Goal: Task Accomplishment & Management: Use online tool/utility

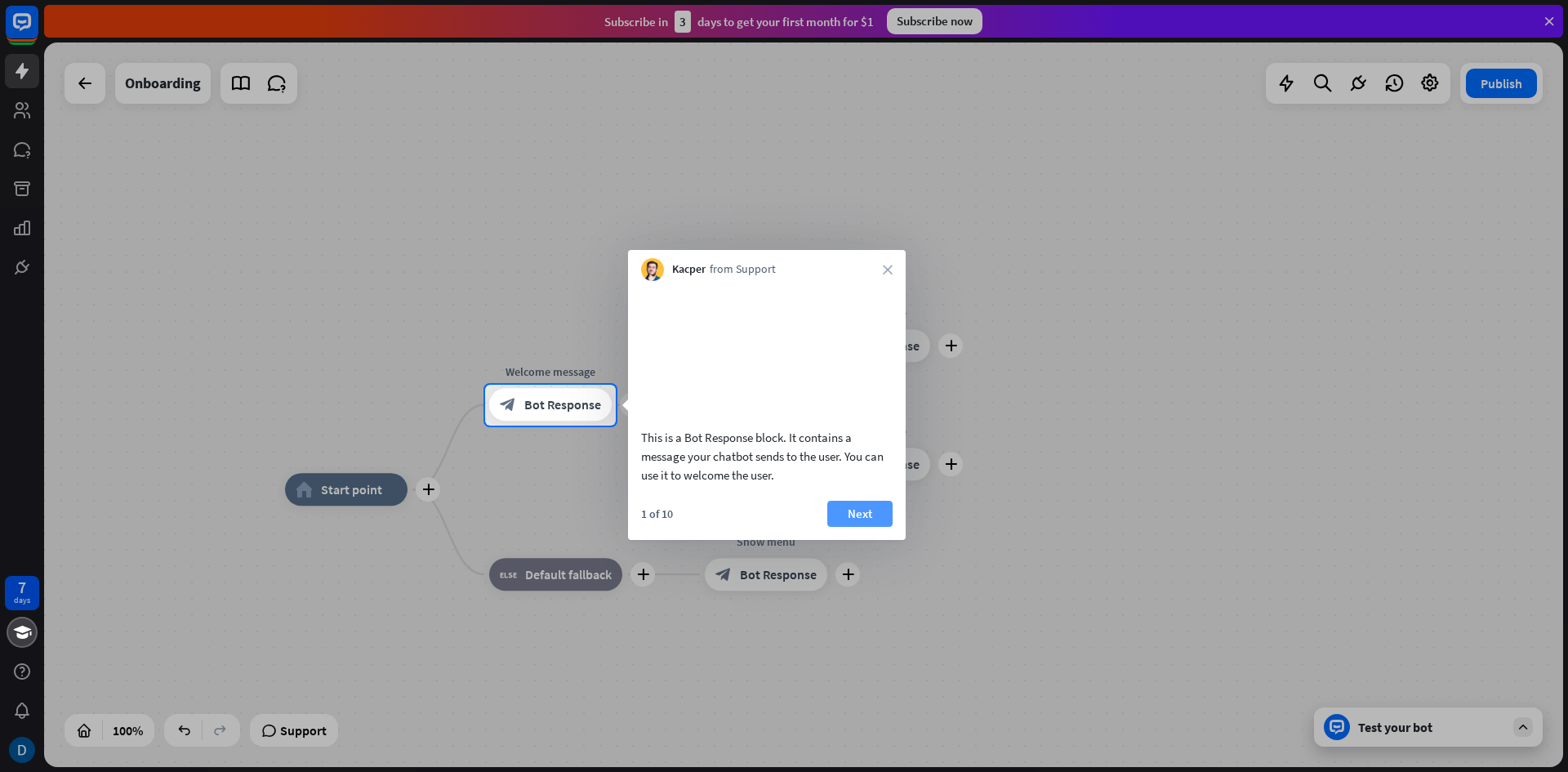
click at [844, 527] on button "Next" at bounding box center [860, 514] width 66 height 26
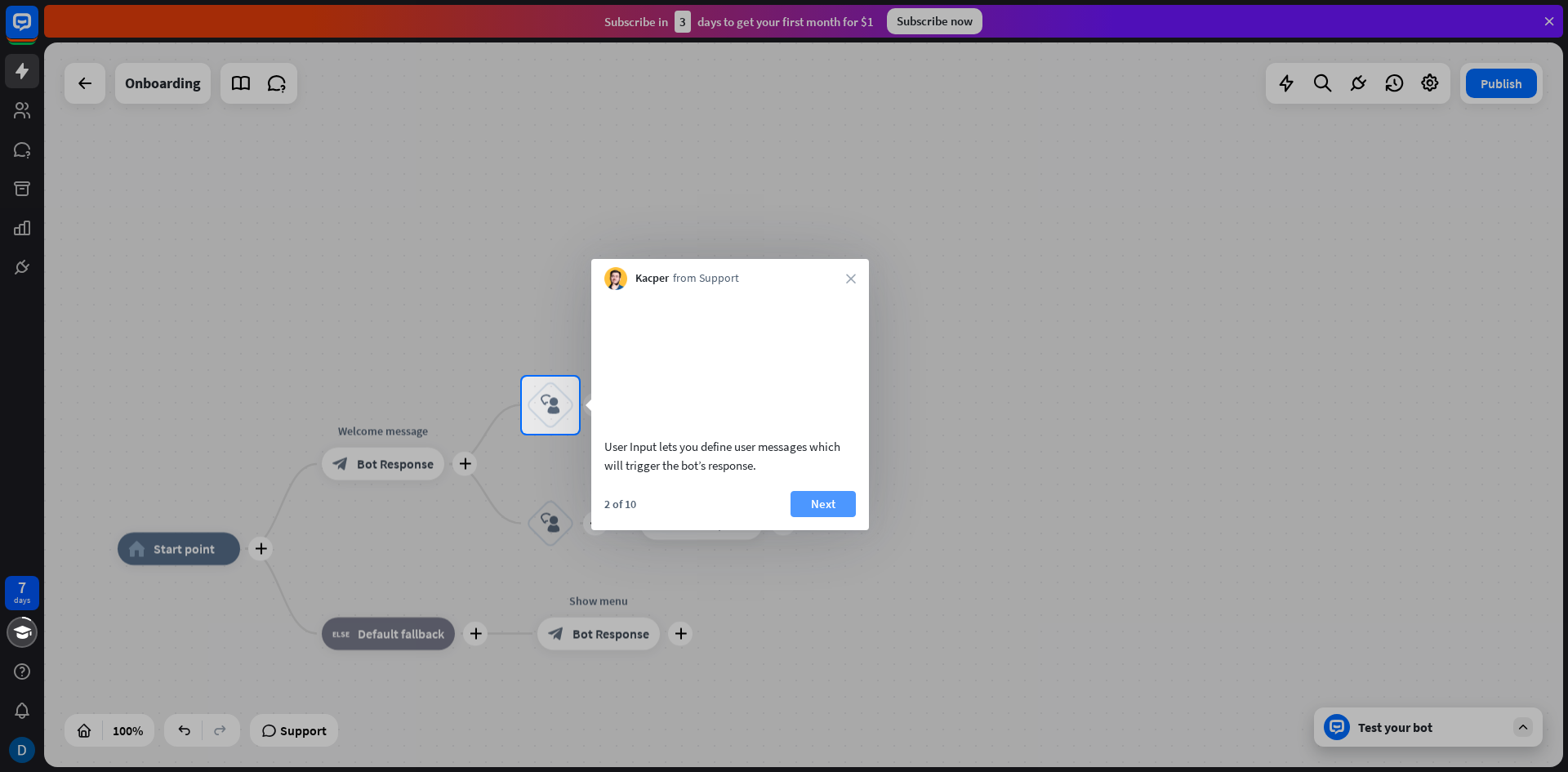
click at [828, 518] on button "Next" at bounding box center [823, 504] width 66 height 26
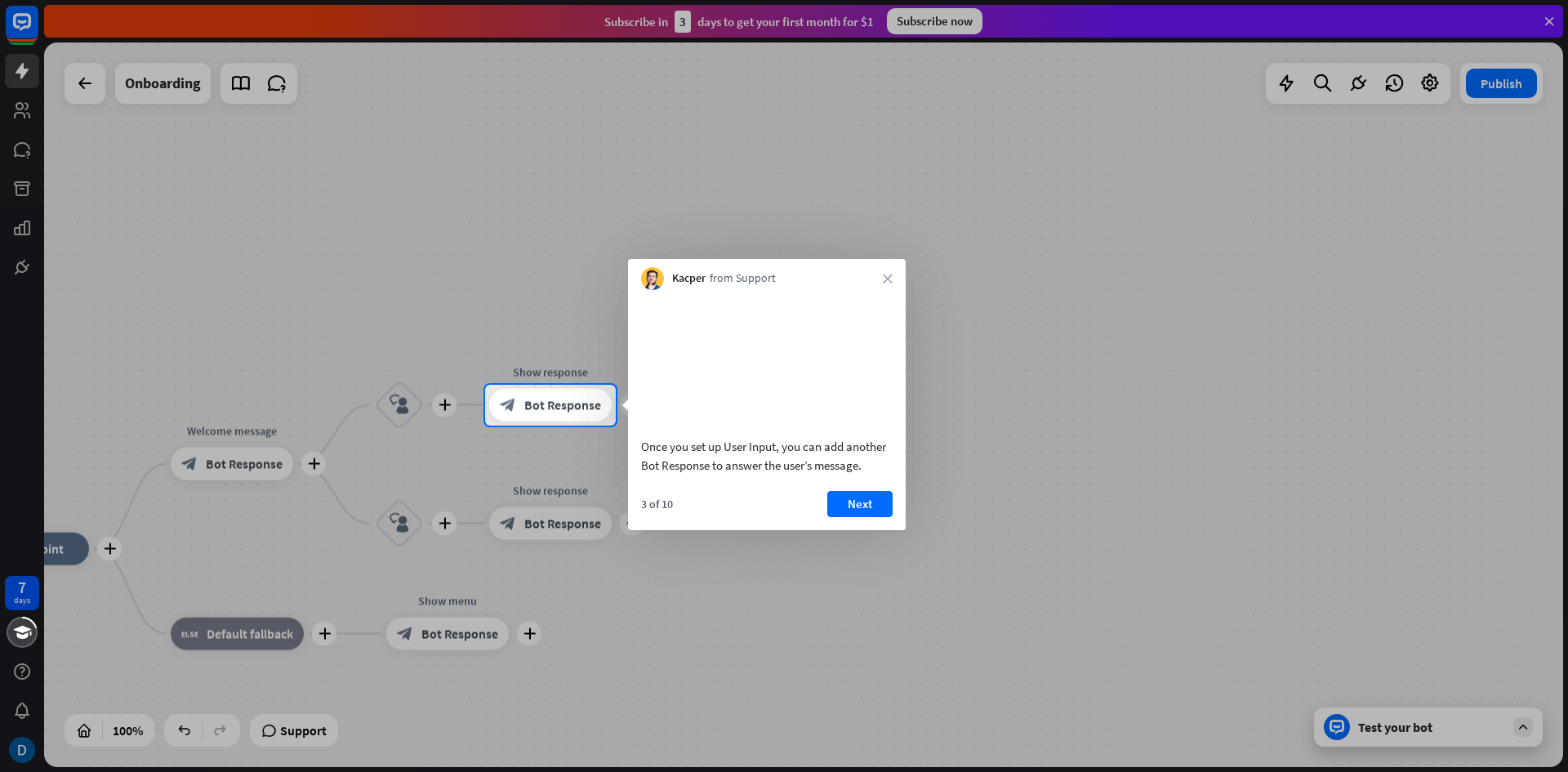
click at [864, 551] on div at bounding box center [784, 599] width 1568 height 348
click at [854, 518] on button "Next" at bounding box center [860, 504] width 66 height 26
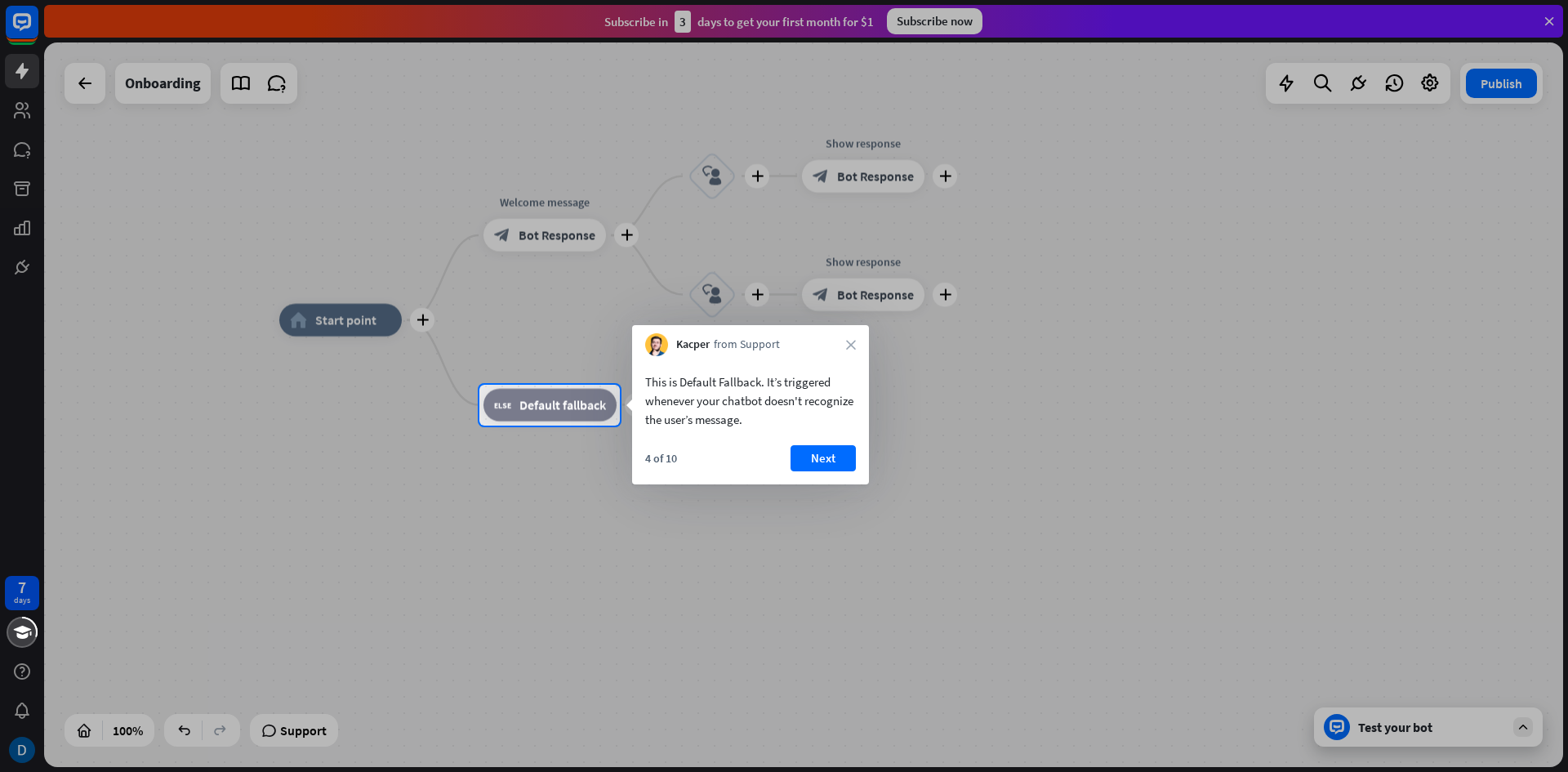
drag, startPoint x: 864, startPoint y: 436, endPoint x: 838, endPoint y: 444, distance: 27.2
click at [848, 441] on div "This is Default Fallback. It’s triggered whenever your chatbot doesn't recogniz…" at bounding box center [750, 420] width 237 height 129
click at [831, 445] on button "Next" at bounding box center [823, 458] width 66 height 26
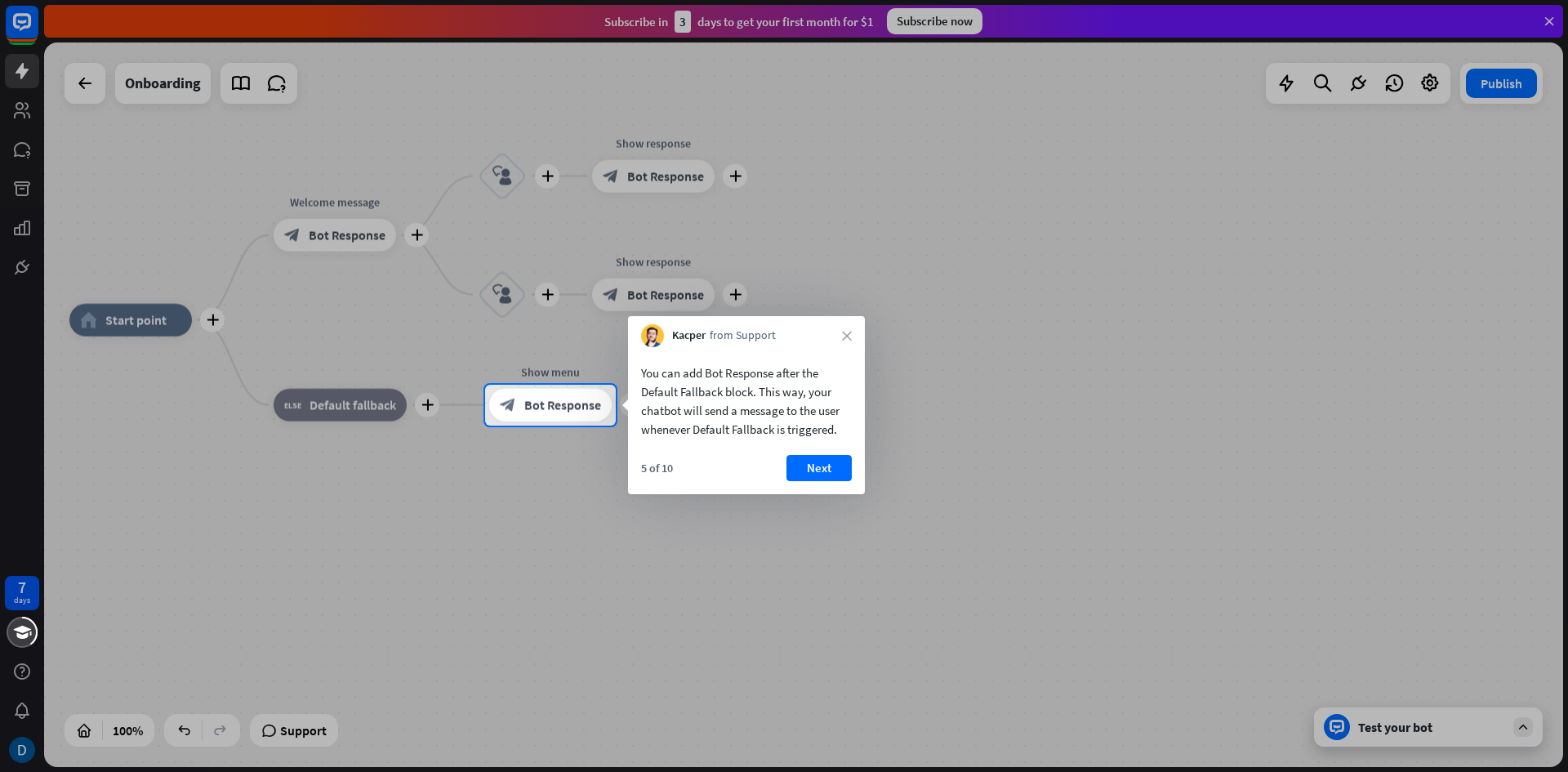
click at [815, 451] on div "You can add Bot Response after the Default Fallback block. This way, your chatb…" at bounding box center [747, 421] width 237 height 147
click at [825, 461] on button "Next" at bounding box center [819, 468] width 66 height 26
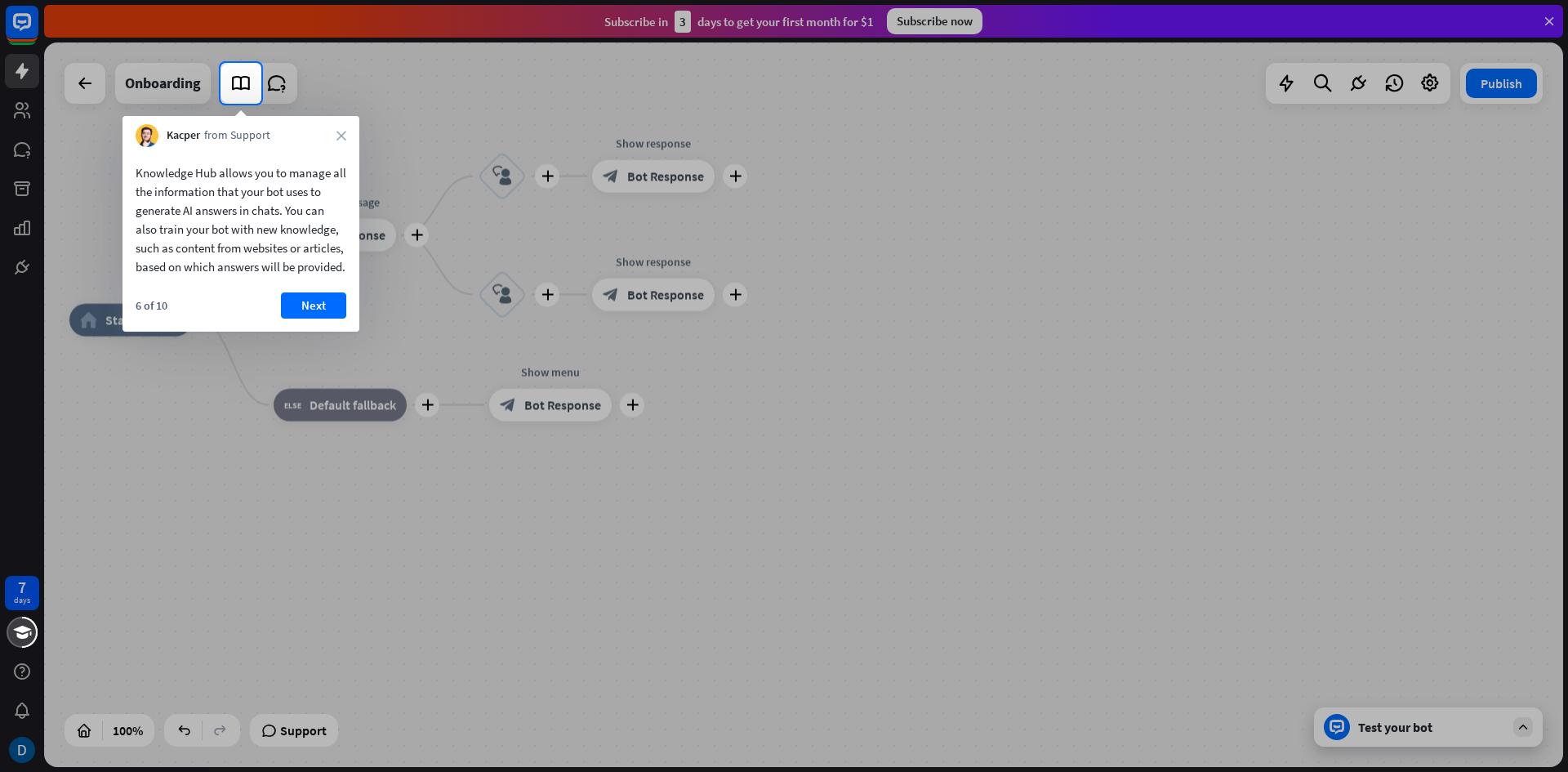
click at [314, 286] on div "Knowledge Hub allows you to manage all the information that your bot uses to ge…" at bounding box center [241, 240] width 237 height 185
click at [334, 298] on button "Next" at bounding box center [314, 305] width 66 height 26
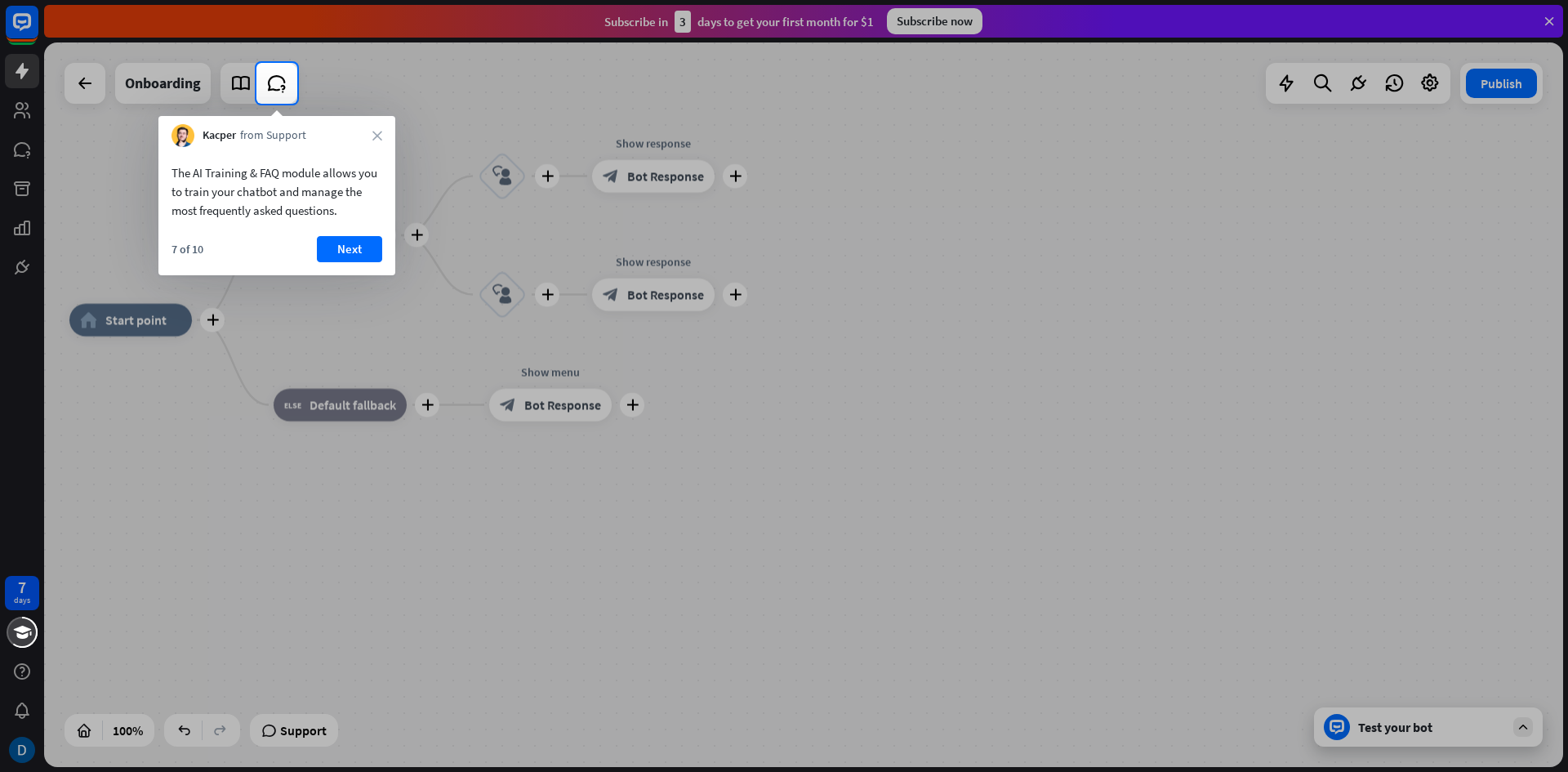
drag, startPoint x: 326, startPoint y: 277, endPoint x: 331, endPoint y: 267, distance: 11.2
click at [331, 267] on body "7 days close Product Help First steps Get started with ChatBot Help Center Foll…" at bounding box center [784, 386] width 1568 height 772
click at [334, 265] on div "7 of 10 Next" at bounding box center [277, 255] width 237 height 39
click at [365, 247] on button "Next" at bounding box center [350, 249] width 66 height 26
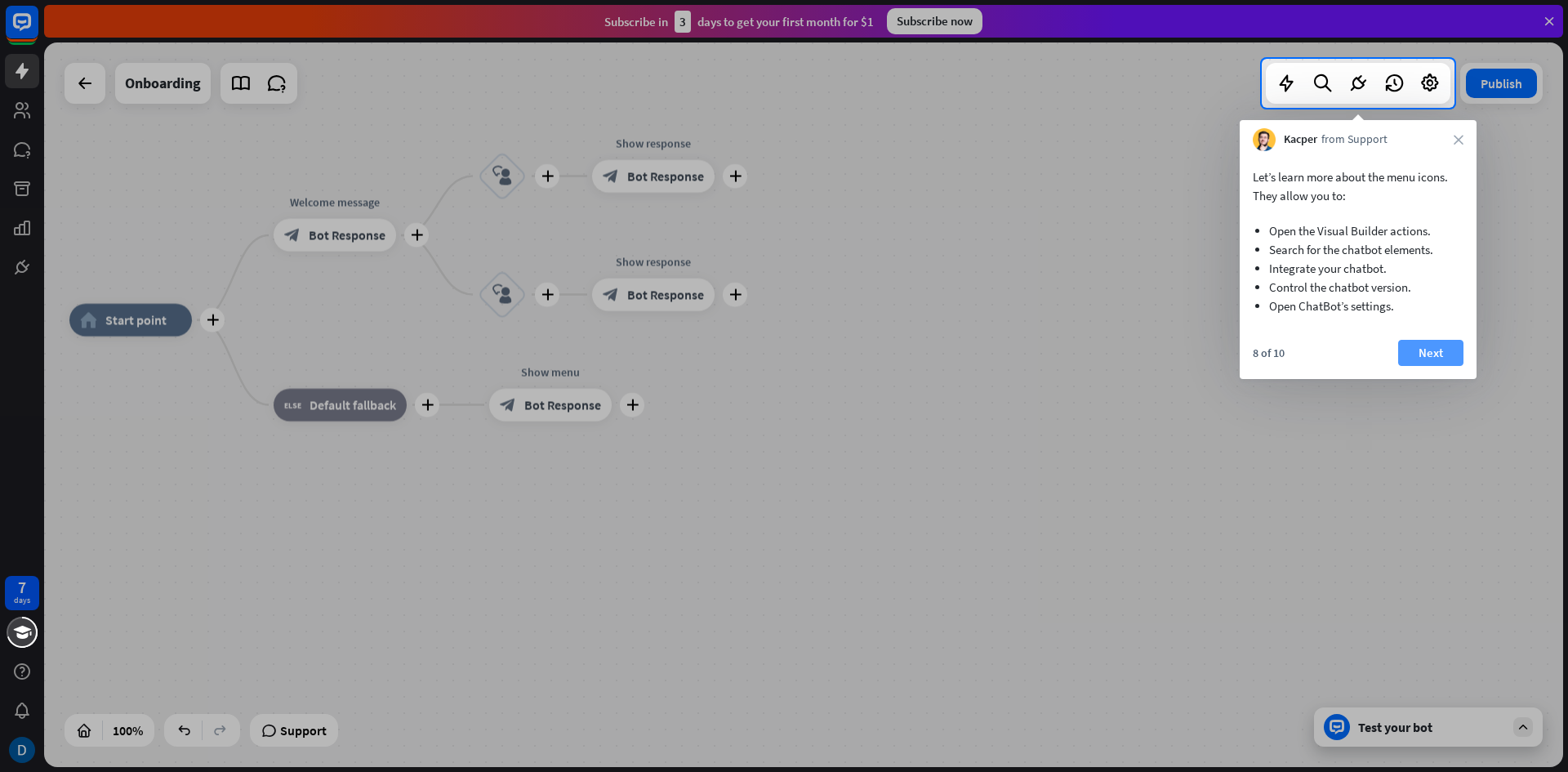
click at [1432, 345] on div "Let’s learn more about the menu icons. They allow you to: Open the Visual Build…" at bounding box center [1358, 265] width 237 height 228
click at [1432, 345] on button "Next" at bounding box center [1431, 353] width 66 height 26
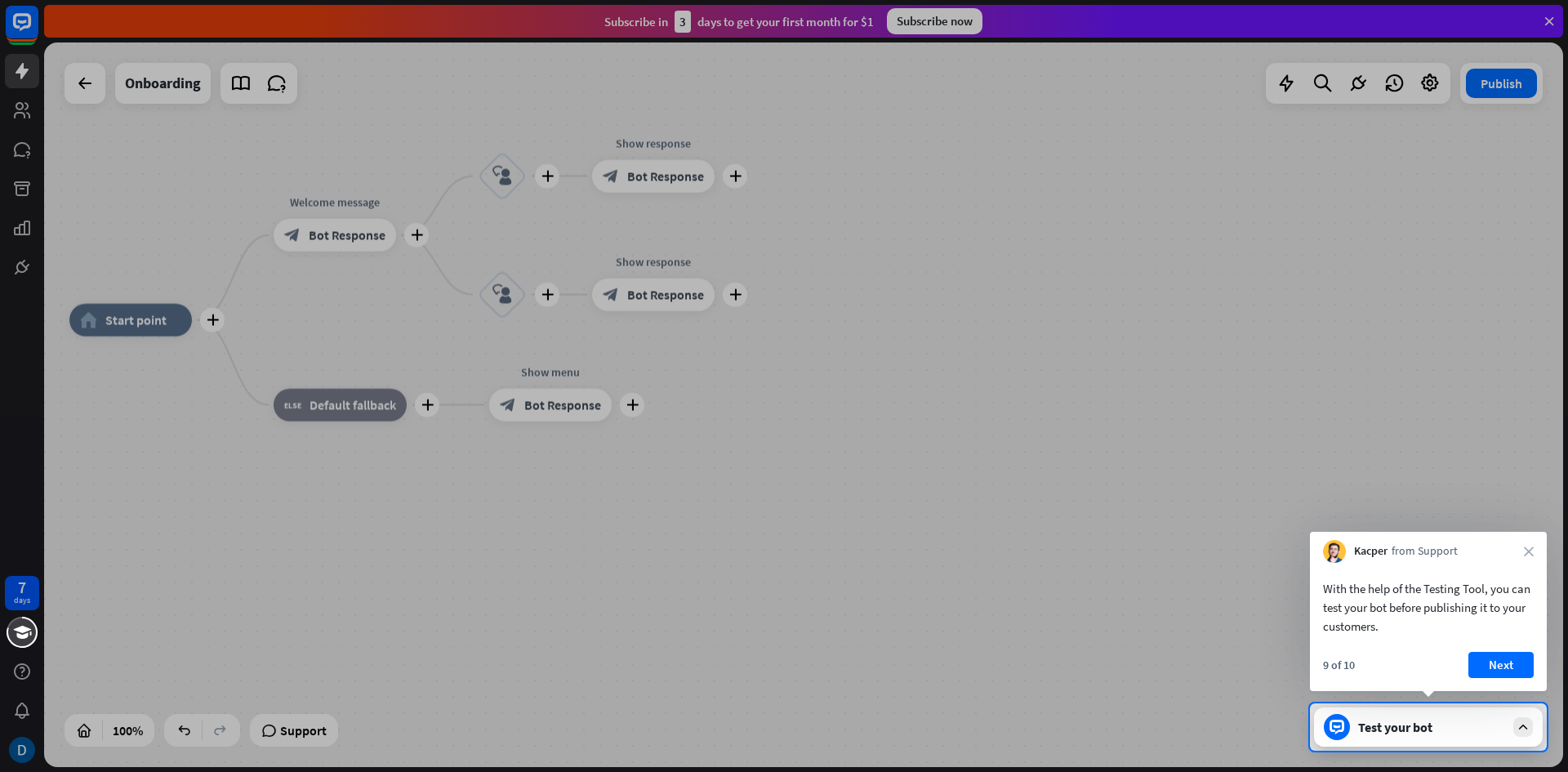
click at [1530, 555] on icon "close" at bounding box center [1528, 551] width 9 height 9
drag, startPoint x: 1407, startPoint y: 669, endPoint x: 1463, endPoint y: 645, distance: 60.9
click at [1463, 645] on div "If you leave, you’ll need to start this lesson again. Are you sure you want to …" at bounding box center [1428, 630] width 237 height 123
click at [1477, 657] on button "Yes, leave" at bounding box center [1483, 662] width 101 height 26
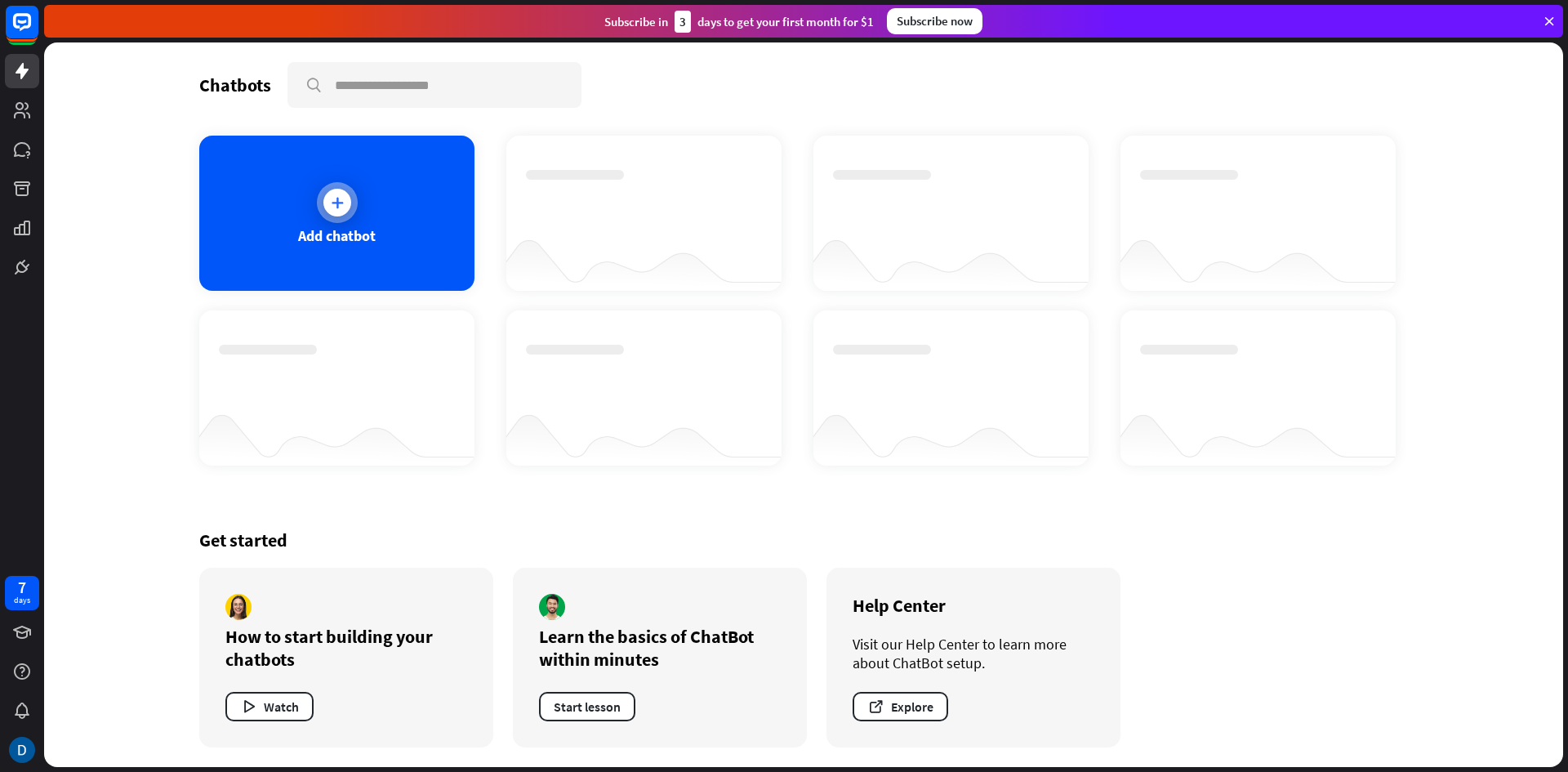
click at [344, 200] on icon at bounding box center [337, 203] width 16 height 16
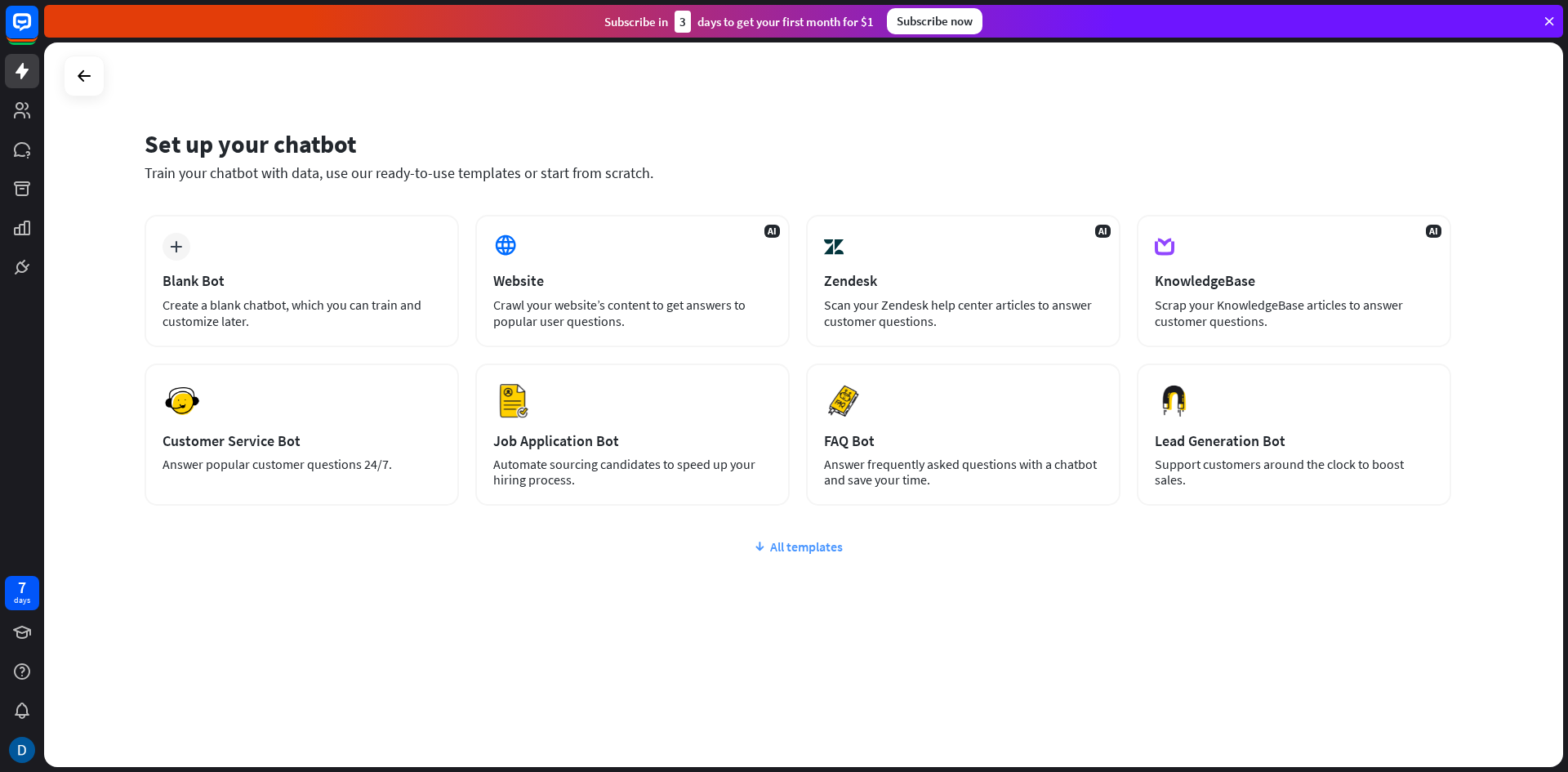
drag, startPoint x: 801, startPoint y: 528, endPoint x: 803, endPoint y: 546, distance: 18.1
click at [802, 543] on div "plus Blank Bot Create a blank chatbot, which you can train and customize later.…" at bounding box center [798, 458] width 1307 height 487
click at [803, 546] on div "All templates" at bounding box center [798, 546] width 1307 height 16
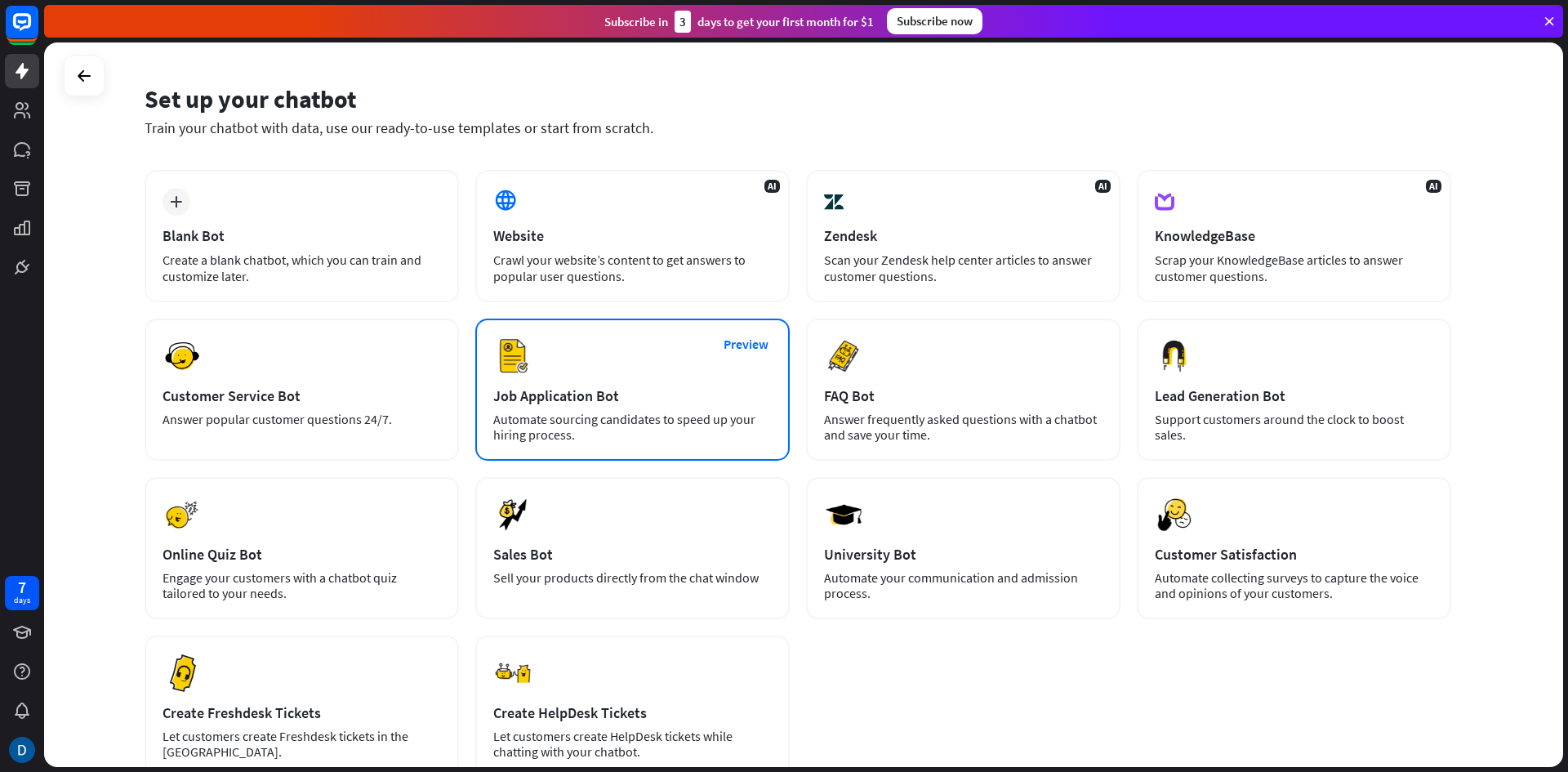
scroll to position [82, 0]
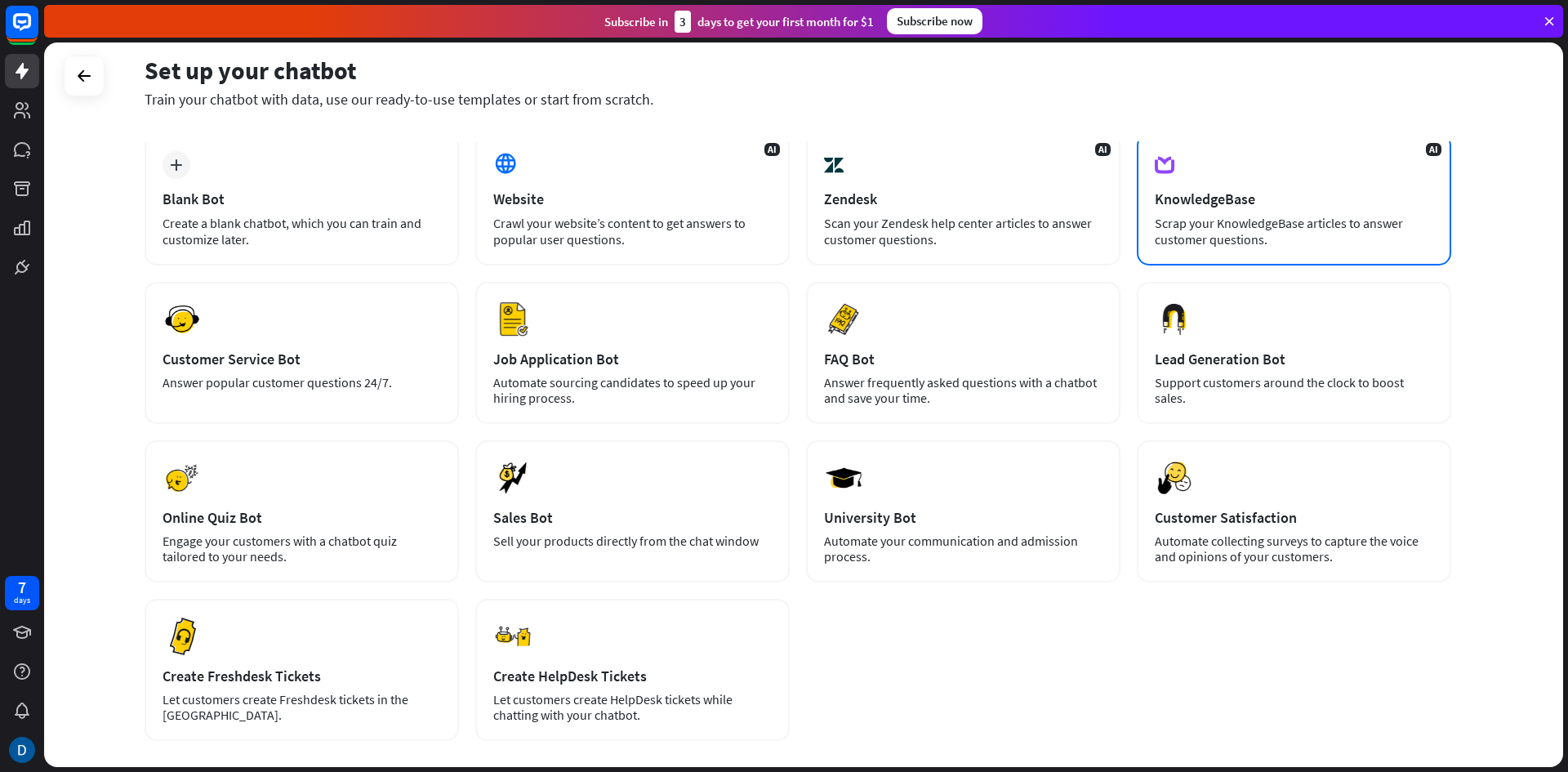
click at [1341, 171] on div "AI KnowledgeBase Scrap your KnowledgeBase articles to answer customer questions." at bounding box center [1294, 199] width 315 height 133
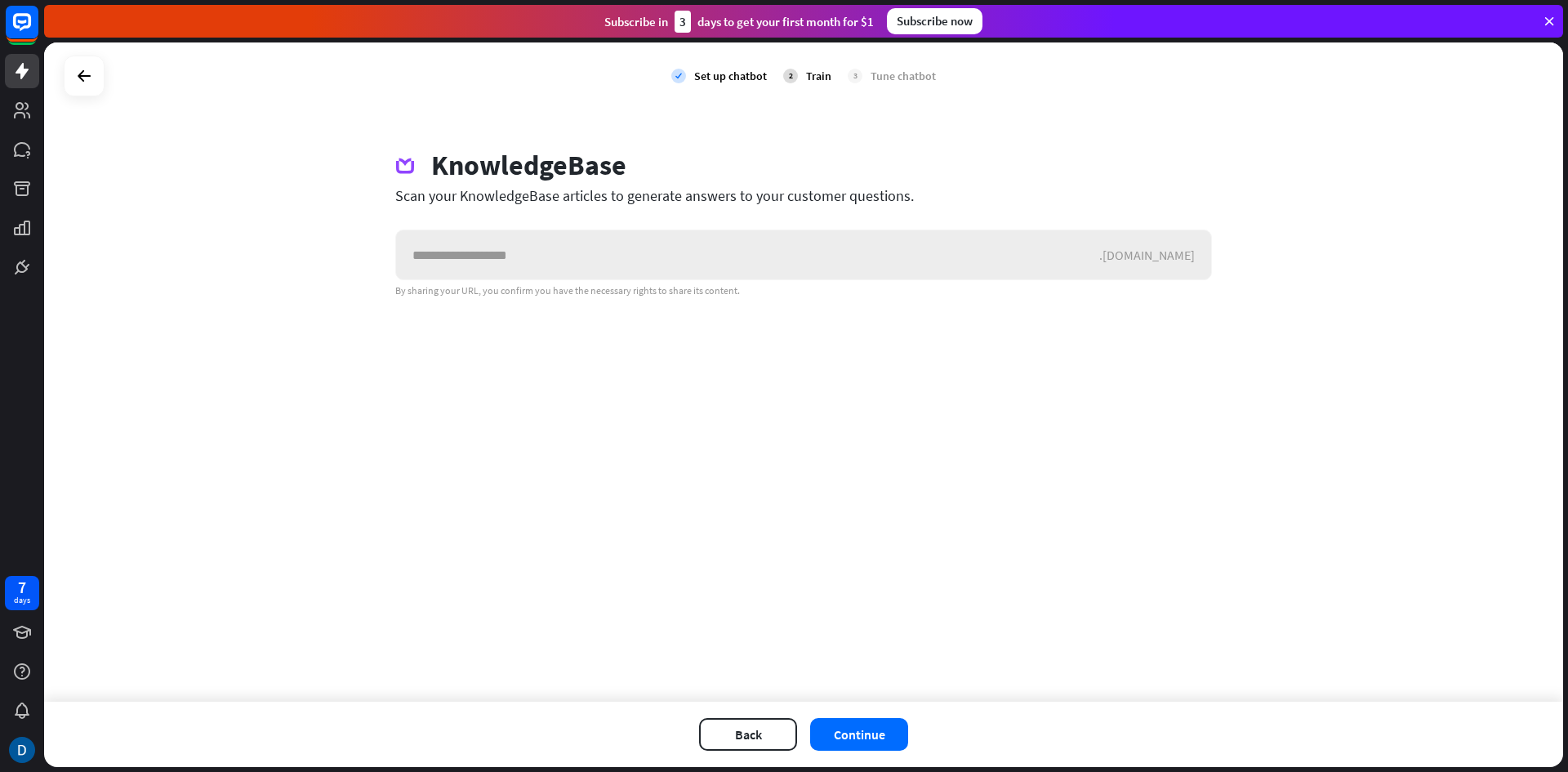
click at [1182, 256] on div ".[DOMAIN_NAME]" at bounding box center [1155, 254] width 112 height 16
click at [1058, 237] on input "text" at bounding box center [748, 254] width 703 height 49
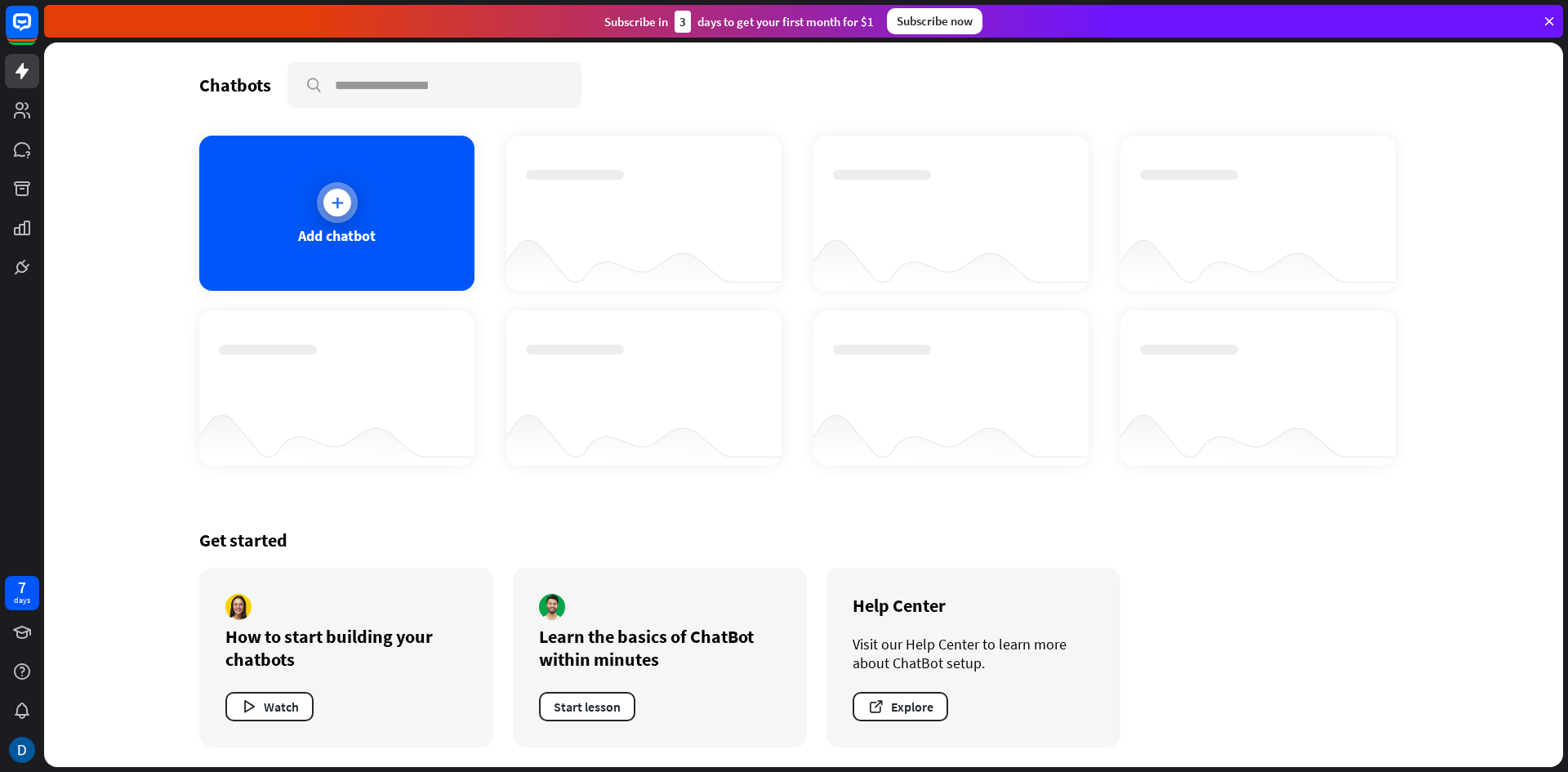
click at [369, 183] on div "Add chatbot" at bounding box center [336, 213] width 275 height 155
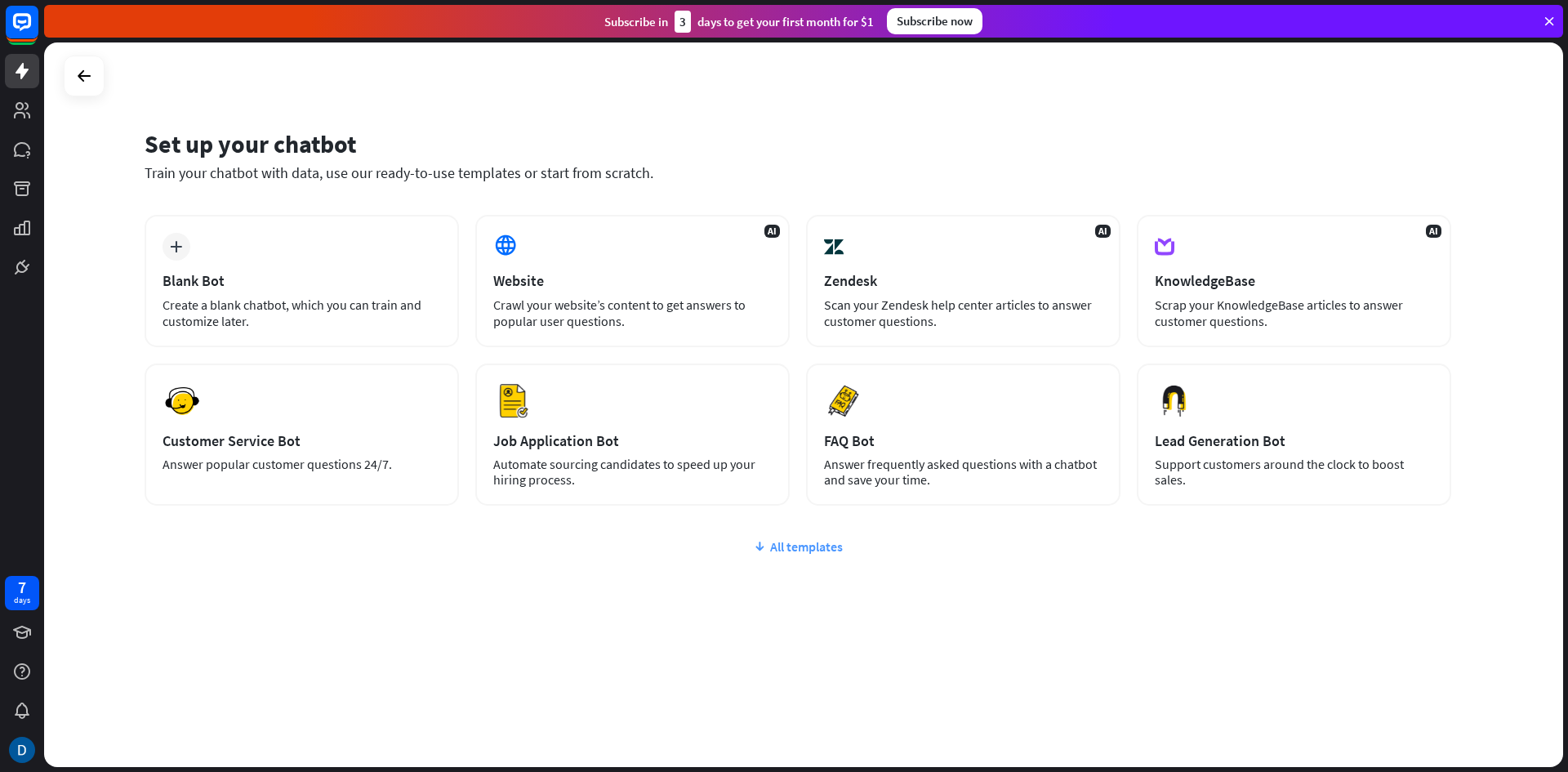
click at [796, 544] on div "All templates" at bounding box center [798, 546] width 1307 height 16
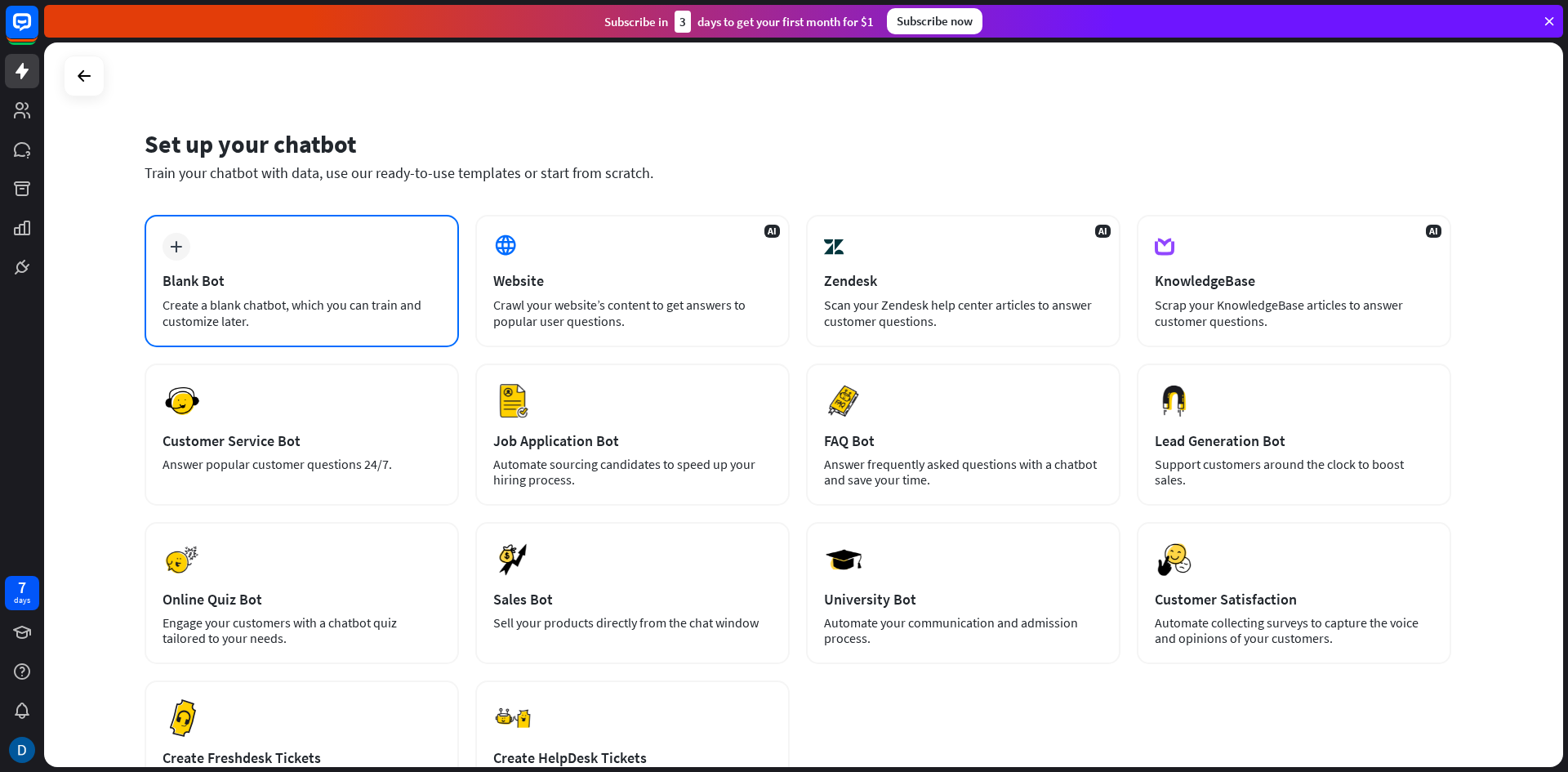
click at [380, 247] on div "plus Blank Bot Create a blank chatbot, which you can train and customize later." at bounding box center [302, 281] width 315 height 133
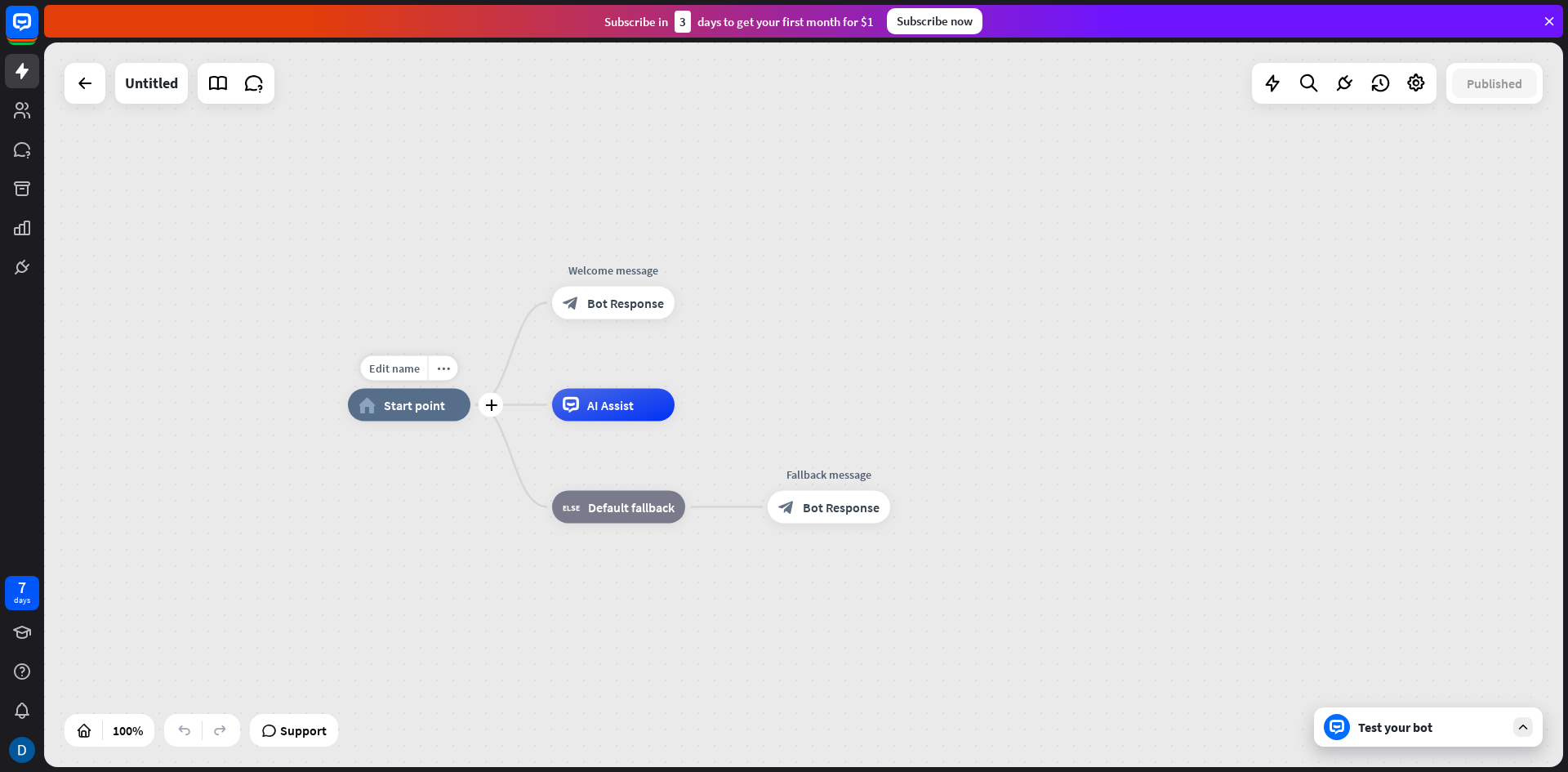
click at [440, 413] on div "home_2 Start point" at bounding box center [409, 405] width 122 height 33
click at [559, 409] on div "AI Assist" at bounding box center [614, 405] width 122 height 33
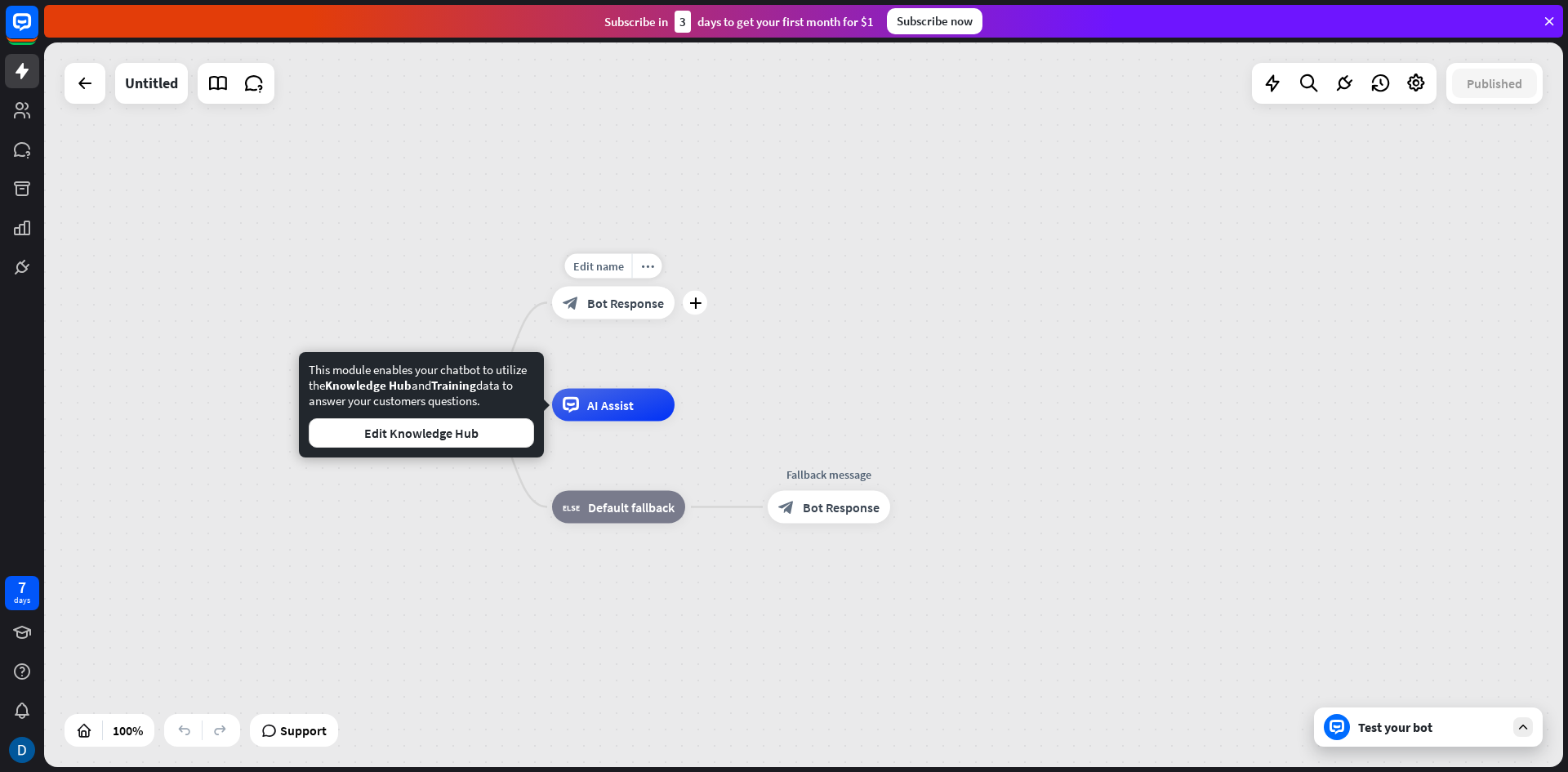
click at [622, 299] on span "Bot Response" at bounding box center [625, 303] width 77 height 16
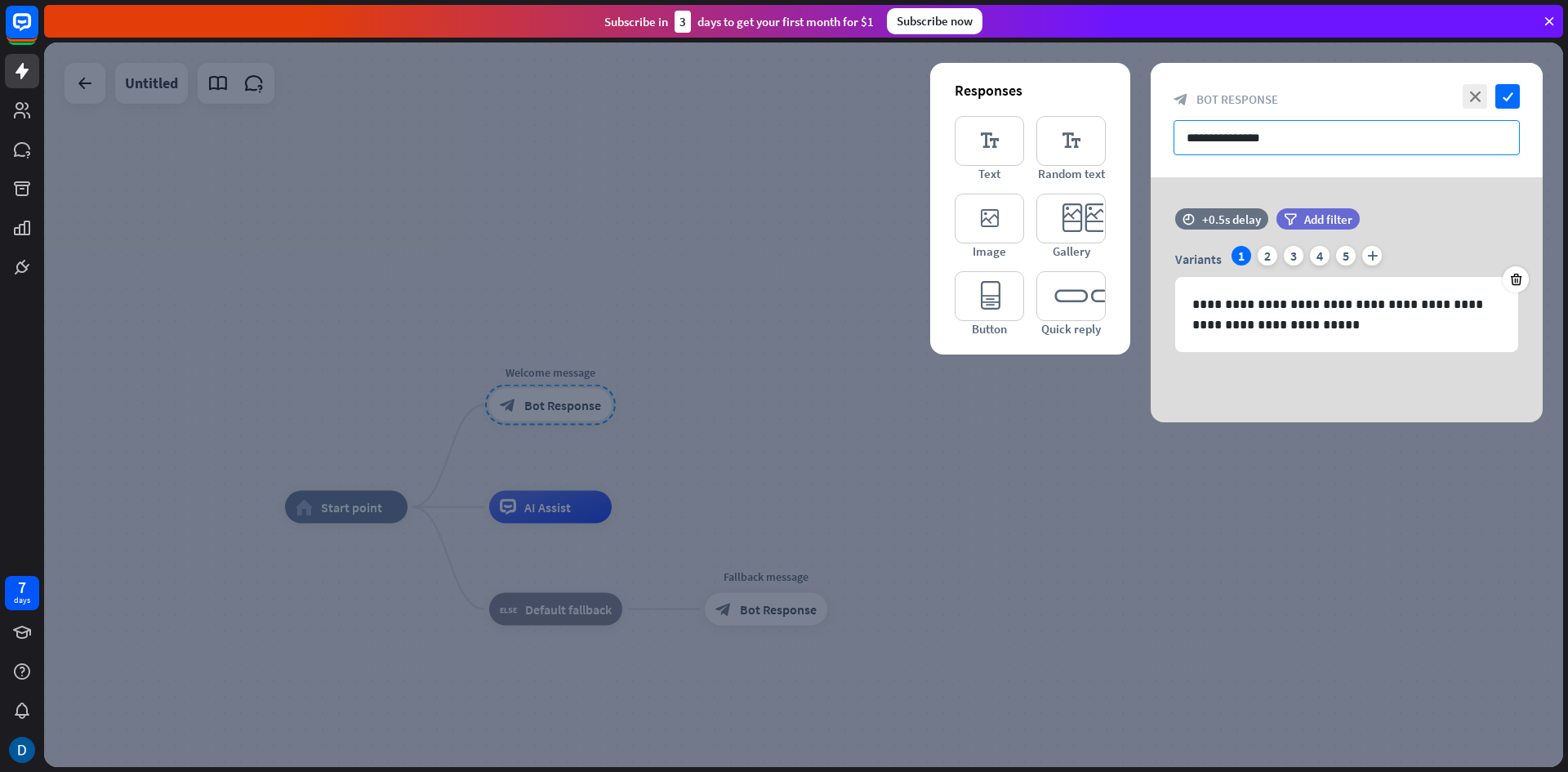
click at [1364, 135] on input "**********" at bounding box center [1347, 137] width 347 height 35
click at [1277, 330] on p "**********" at bounding box center [1346, 314] width 309 height 41
click at [1309, 305] on p "**********" at bounding box center [1346, 314] width 309 height 41
drag, startPoint x: 1296, startPoint y: 327, endPoint x: 1123, endPoint y: 316, distance: 173.3
click at [1151, 316] on div "**********" at bounding box center [1346, 300] width 392 height 245
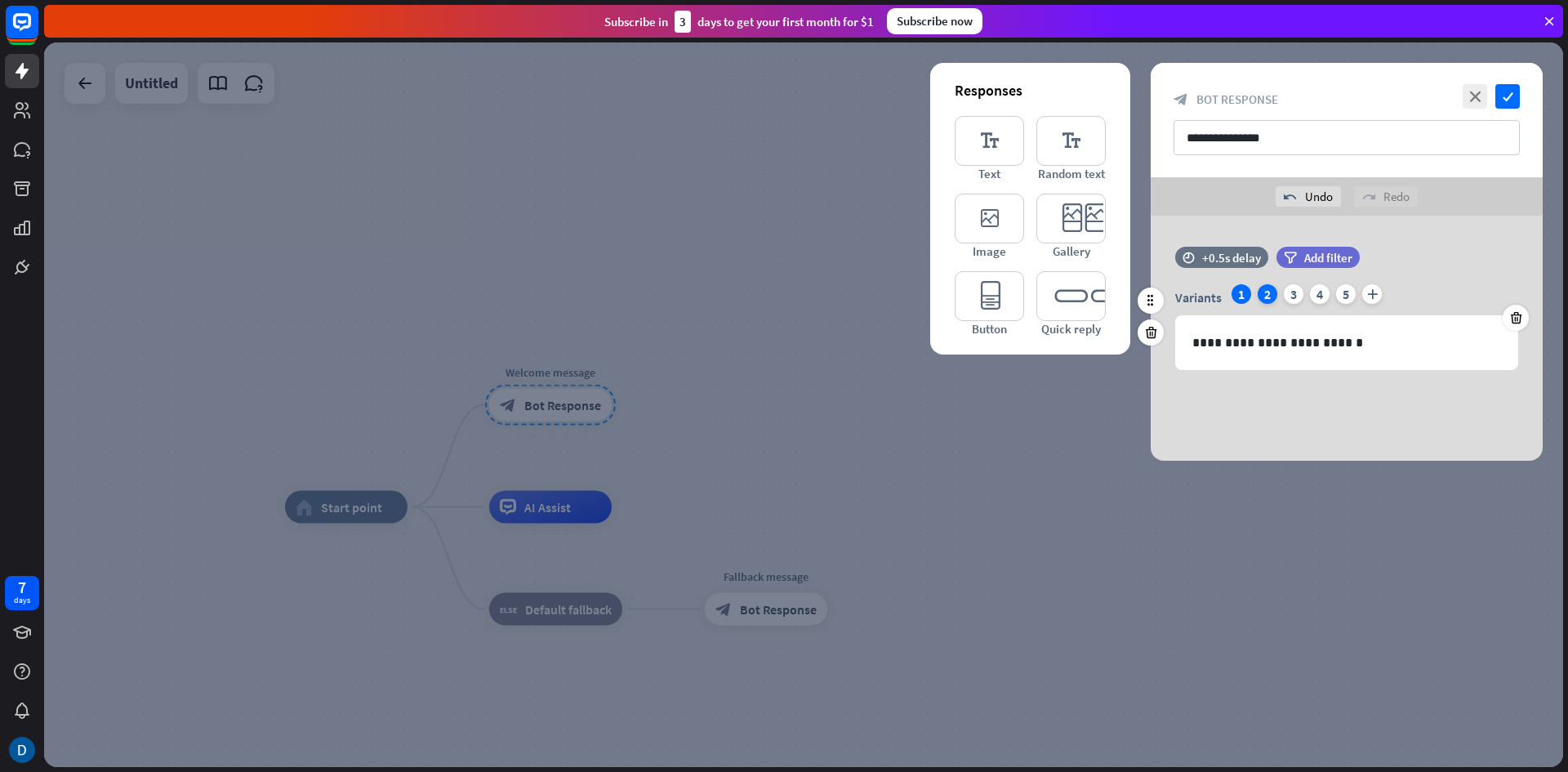
click at [1271, 298] on div "2" at bounding box center [1267, 294] width 20 height 20
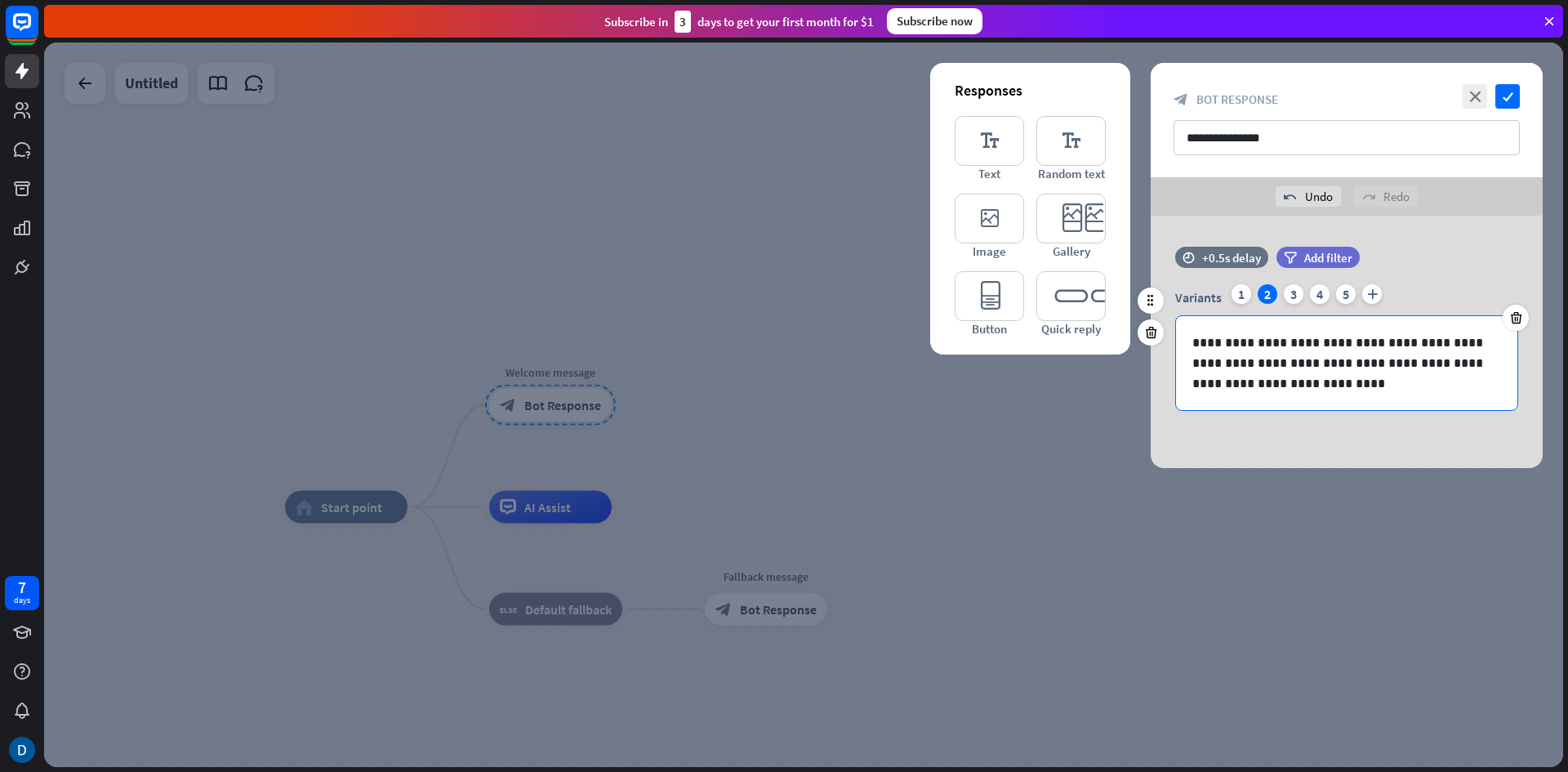
click at [1301, 341] on p "**********" at bounding box center [1346, 363] width 309 height 61
click at [1290, 341] on p "**********" at bounding box center [1346, 363] width 309 height 61
click at [1301, 384] on p "**********" at bounding box center [1346, 363] width 309 height 61
click at [1289, 306] on div "Variants 1 2 3 4 5 plus" at bounding box center [1347, 298] width 343 height 26
click at [1288, 304] on div "Variants 1 2 3 4 5 plus" at bounding box center [1347, 298] width 343 height 26
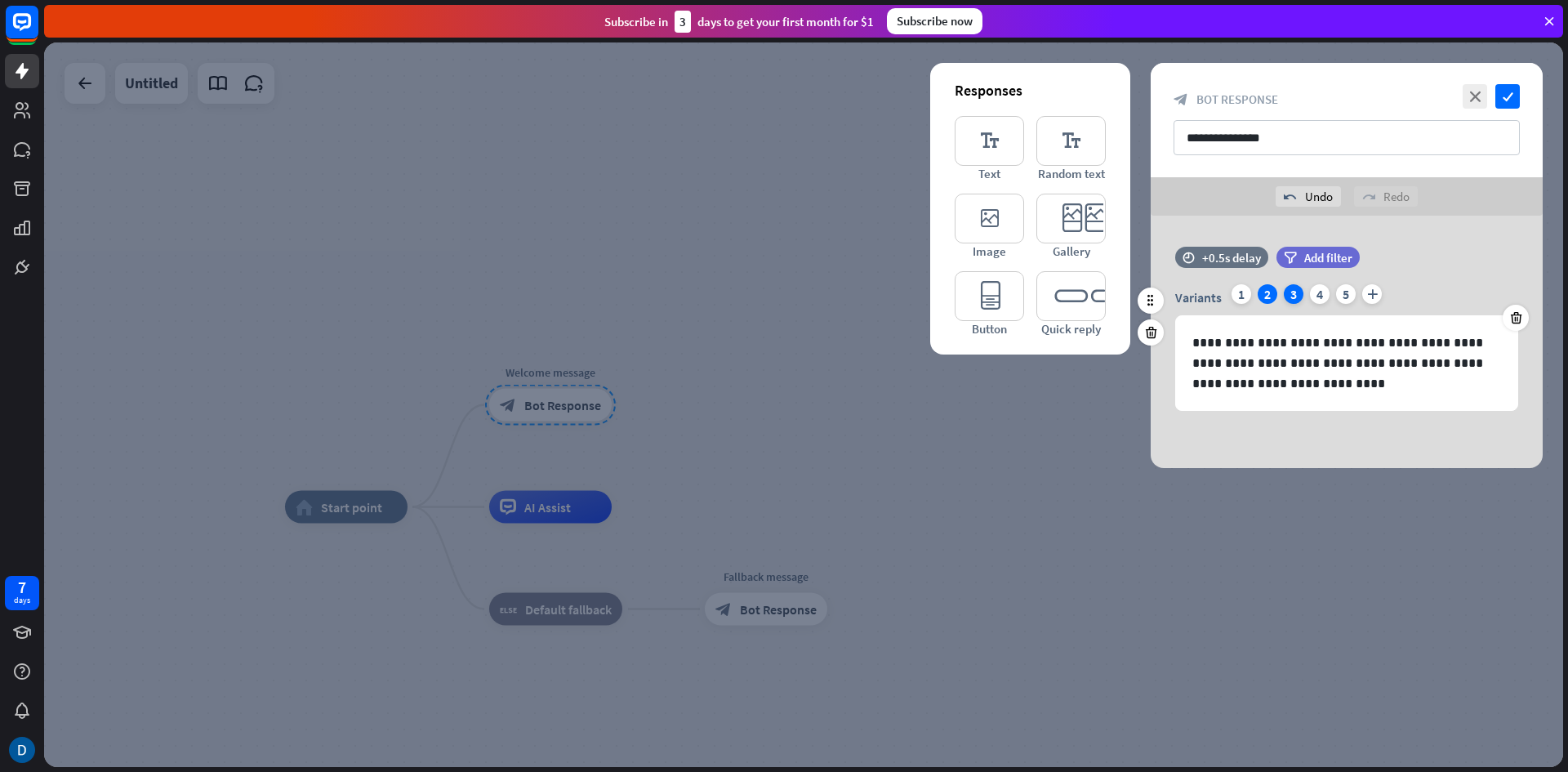
click at [1292, 301] on div "3" at bounding box center [1294, 294] width 20 height 20
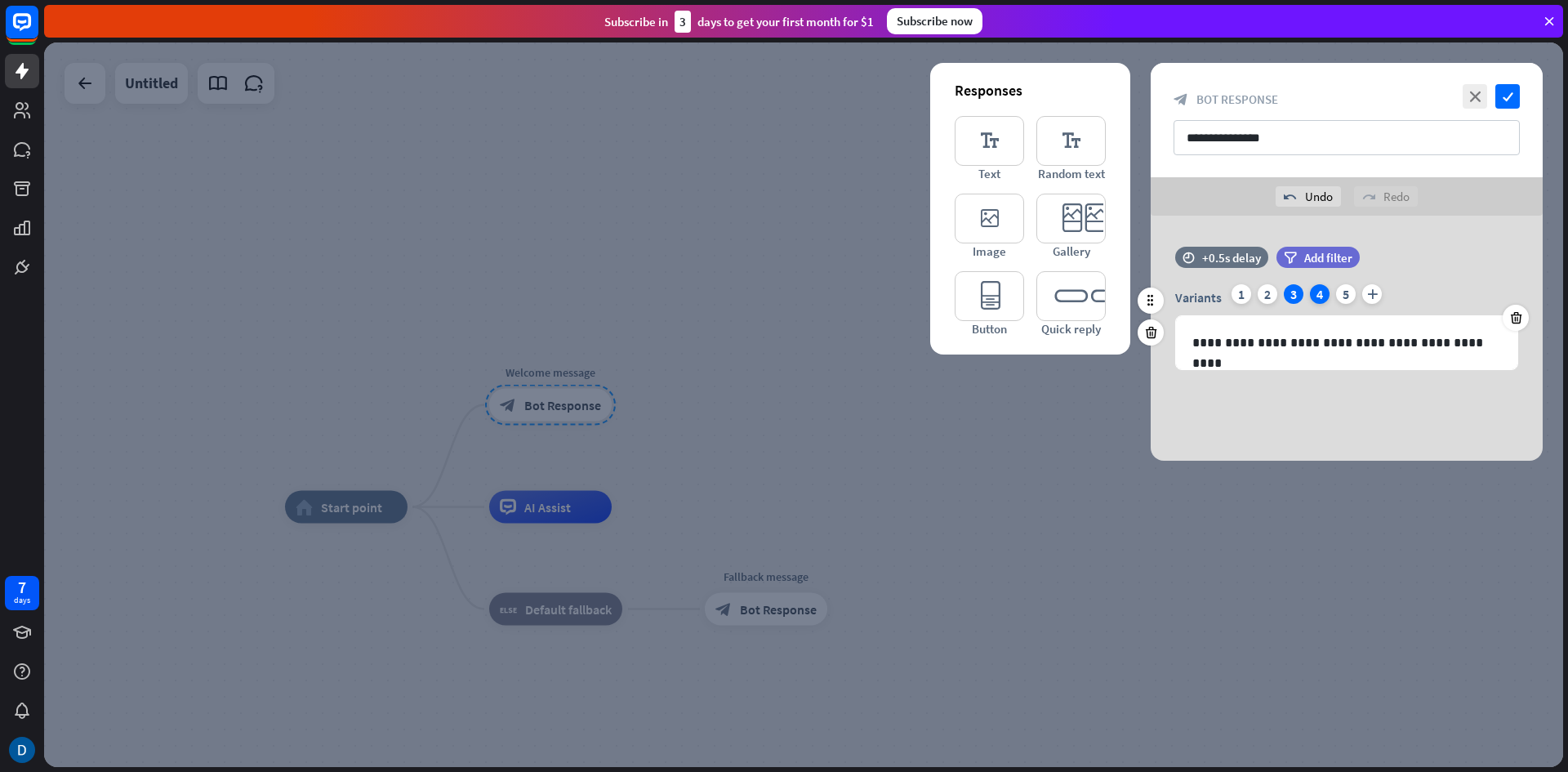
click at [1321, 296] on div "4" at bounding box center [1320, 294] width 20 height 20
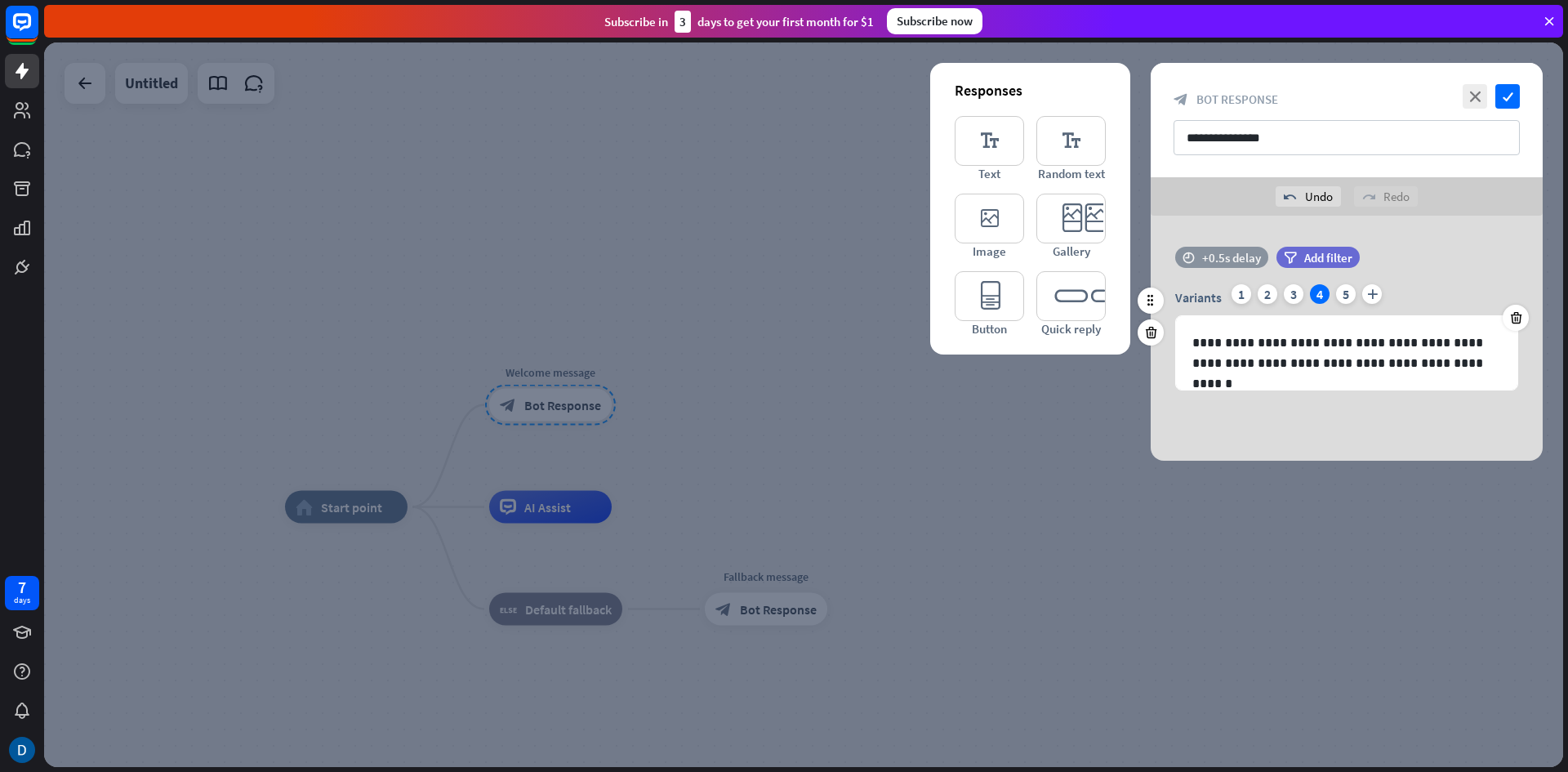
click at [1253, 260] on div "+0.5s delay" at bounding box center [1232, 258] width 59 height 16
click at [1247, 258] on div "+0.5s" at bounding box center [1358, 257] width 260 height 16
click at [1346, 293] on div "5" at bounding box center [1346, 294] width 20 height 20
click at [1476, 92] on icon "close" at bounding box center [1475, 97] width 24 height 24
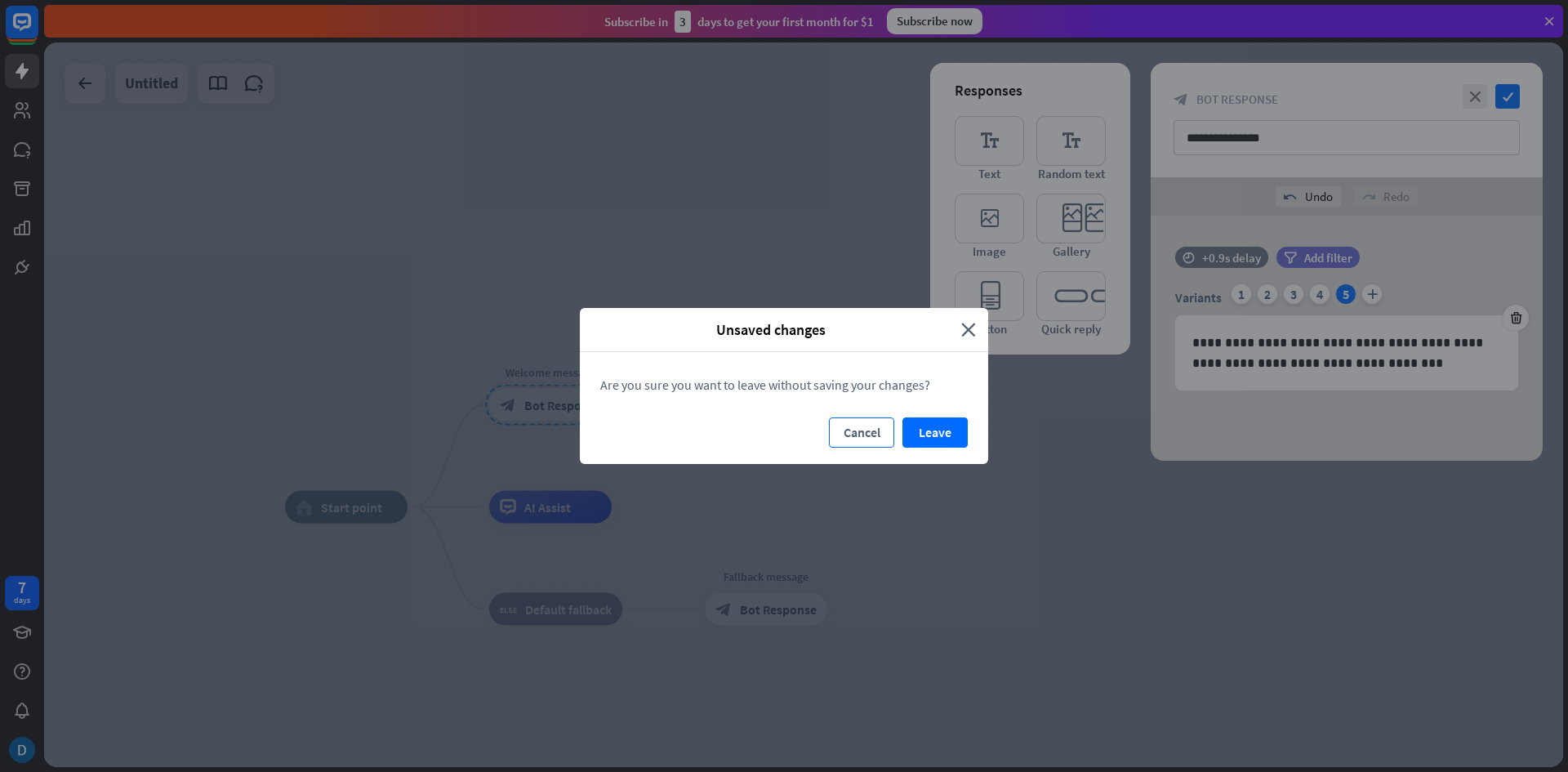
click at [854, 431] on button "Cancel" at bounding box center [862, 432] width 66 height 30
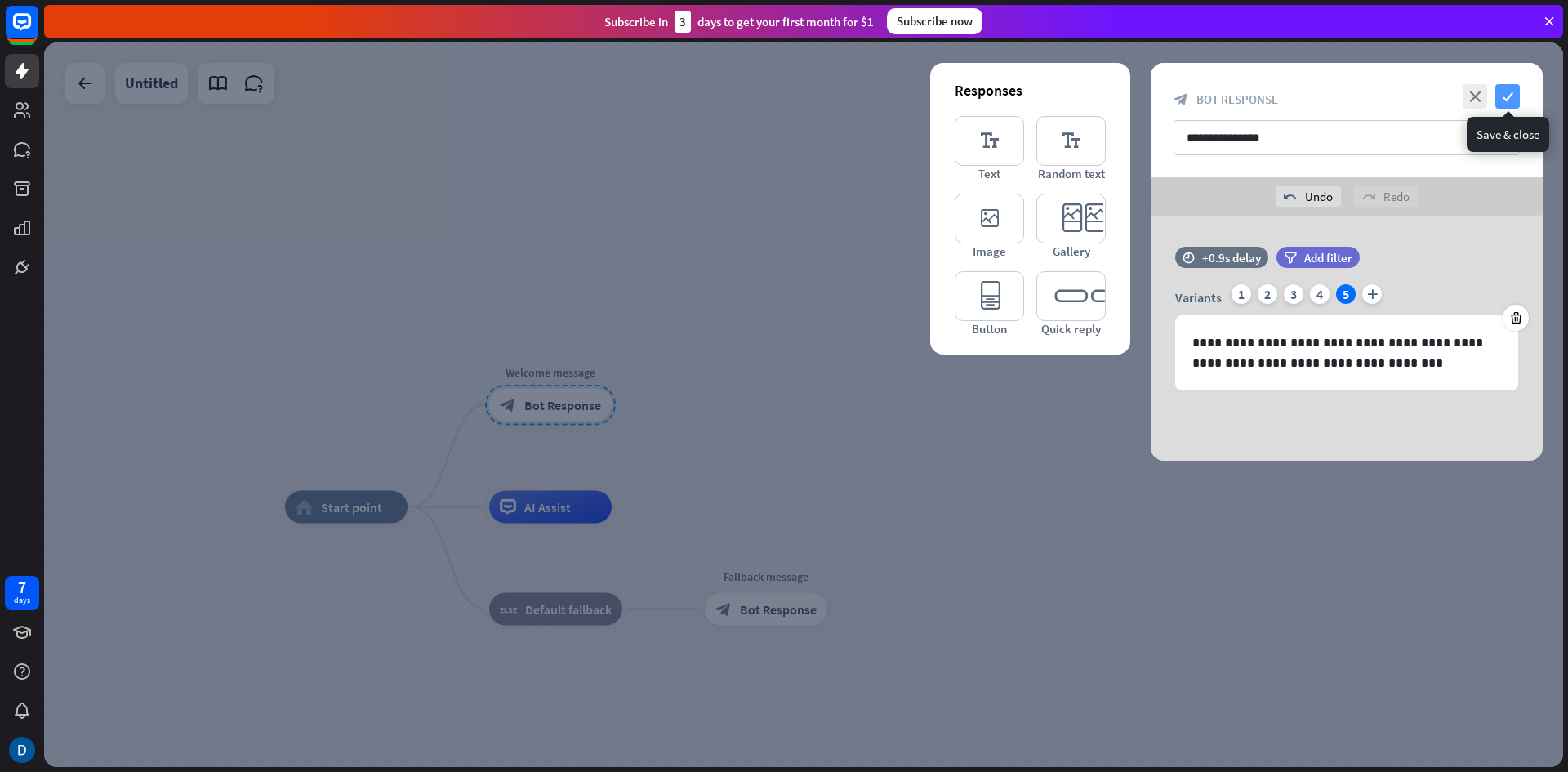
click at [1510, 98] on icon "check" at bounding box center [1508, 97] width 24 height 24
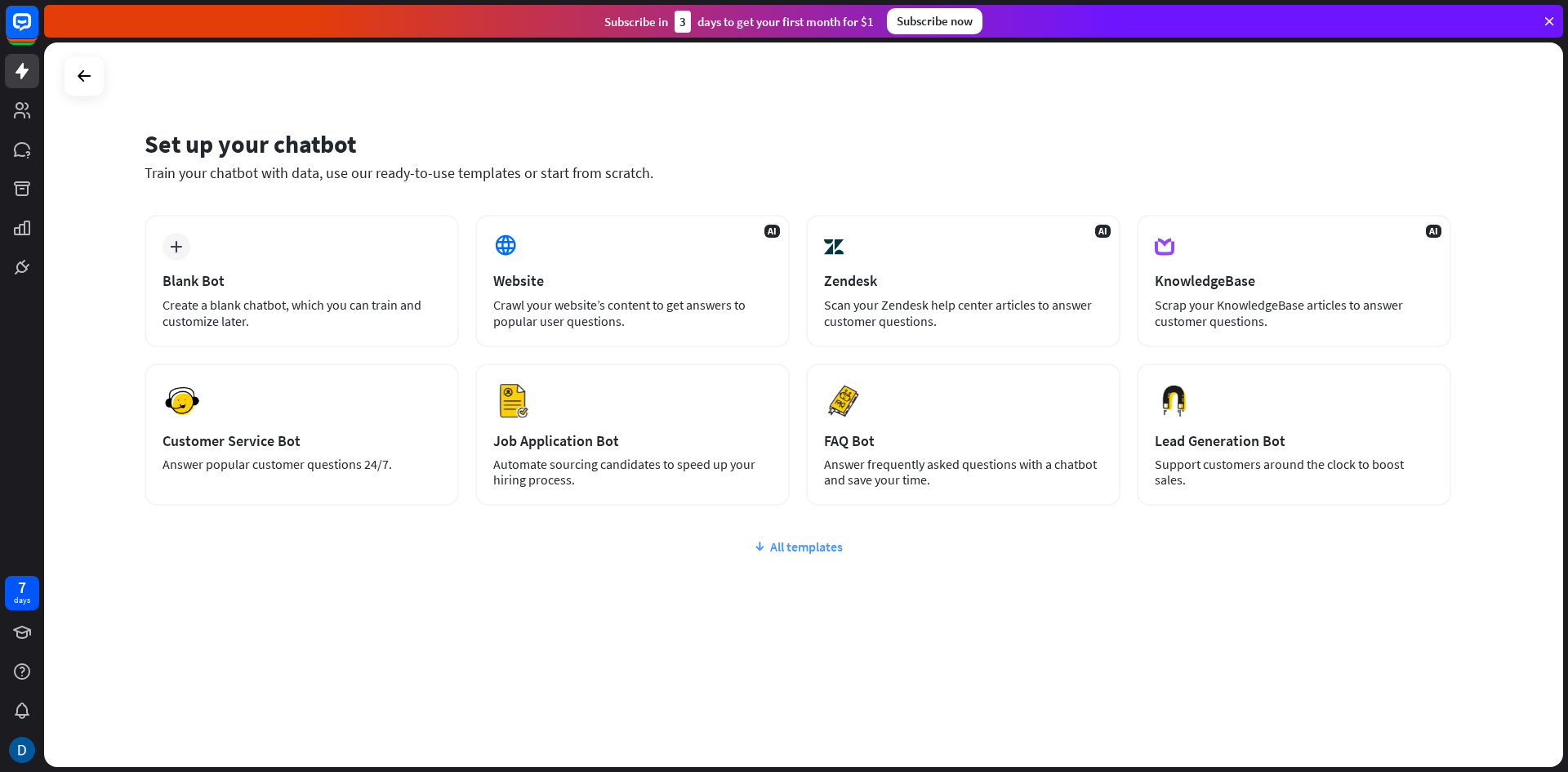
click at [793, 549] on div "All templates" at bounding box center [798, 546] width 1307 height 16
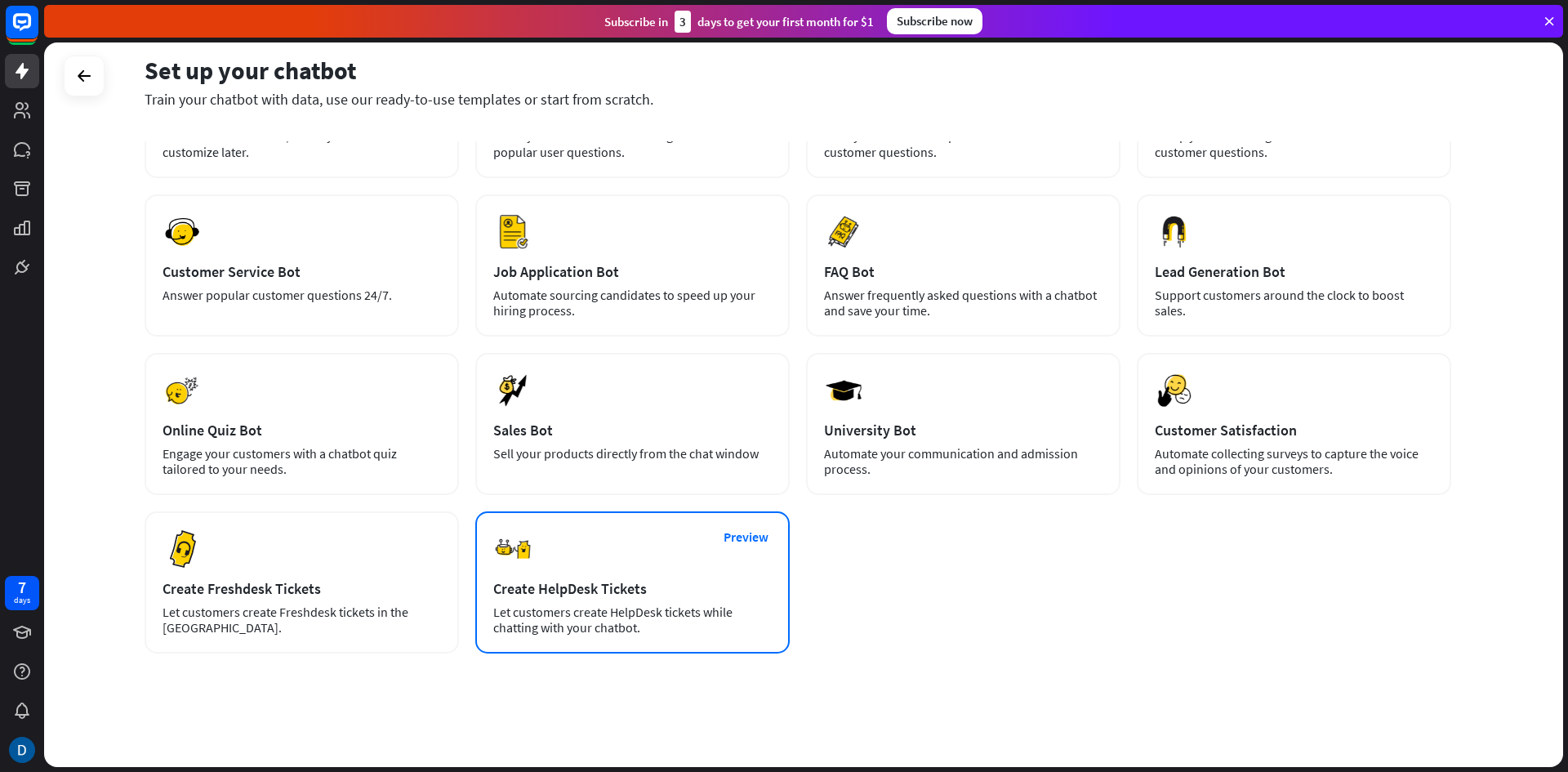
scroll to position [170, 0]
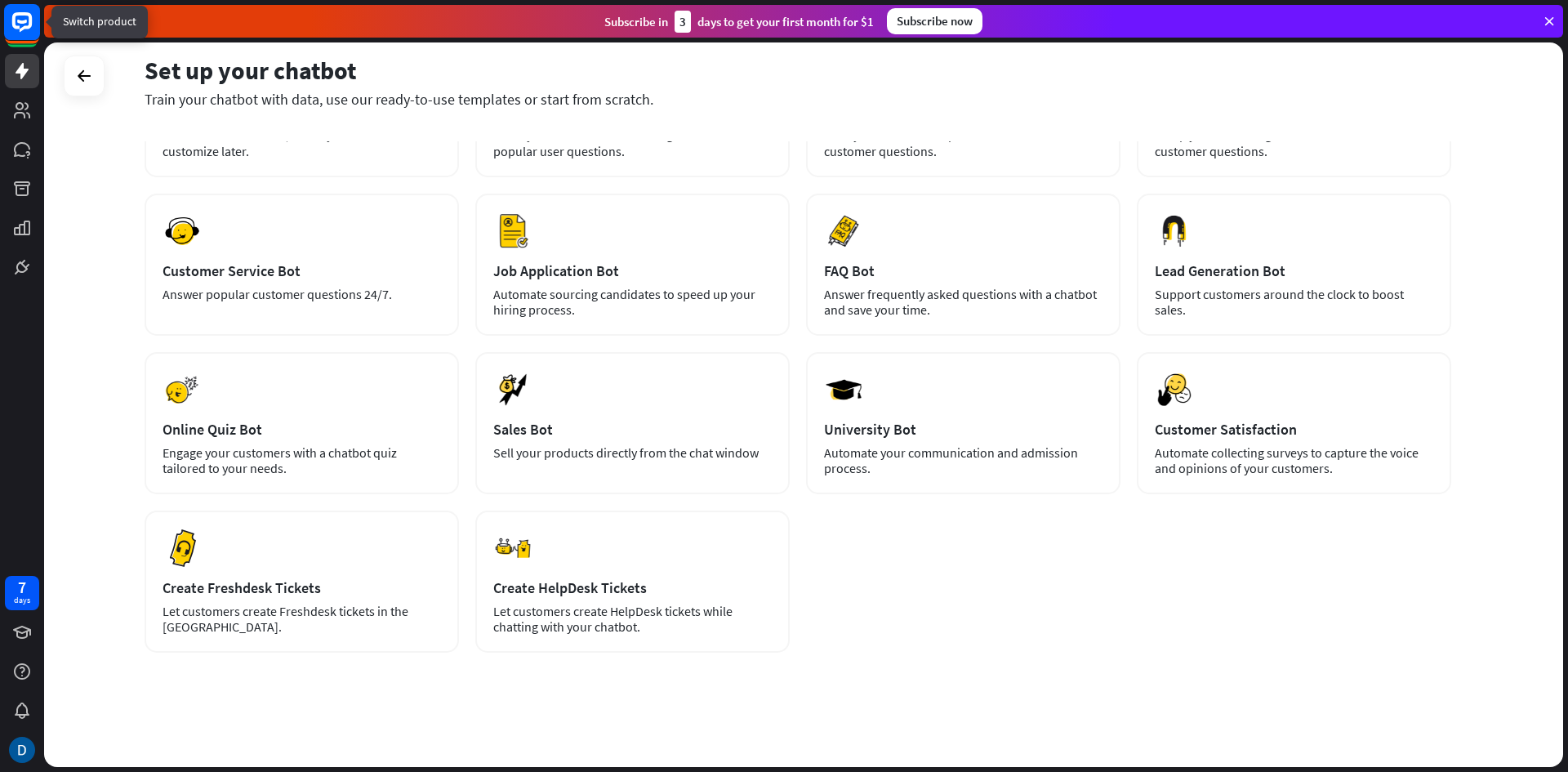
click at [17, 41] on icon at bounding box center [22, 22] width 38 height 38
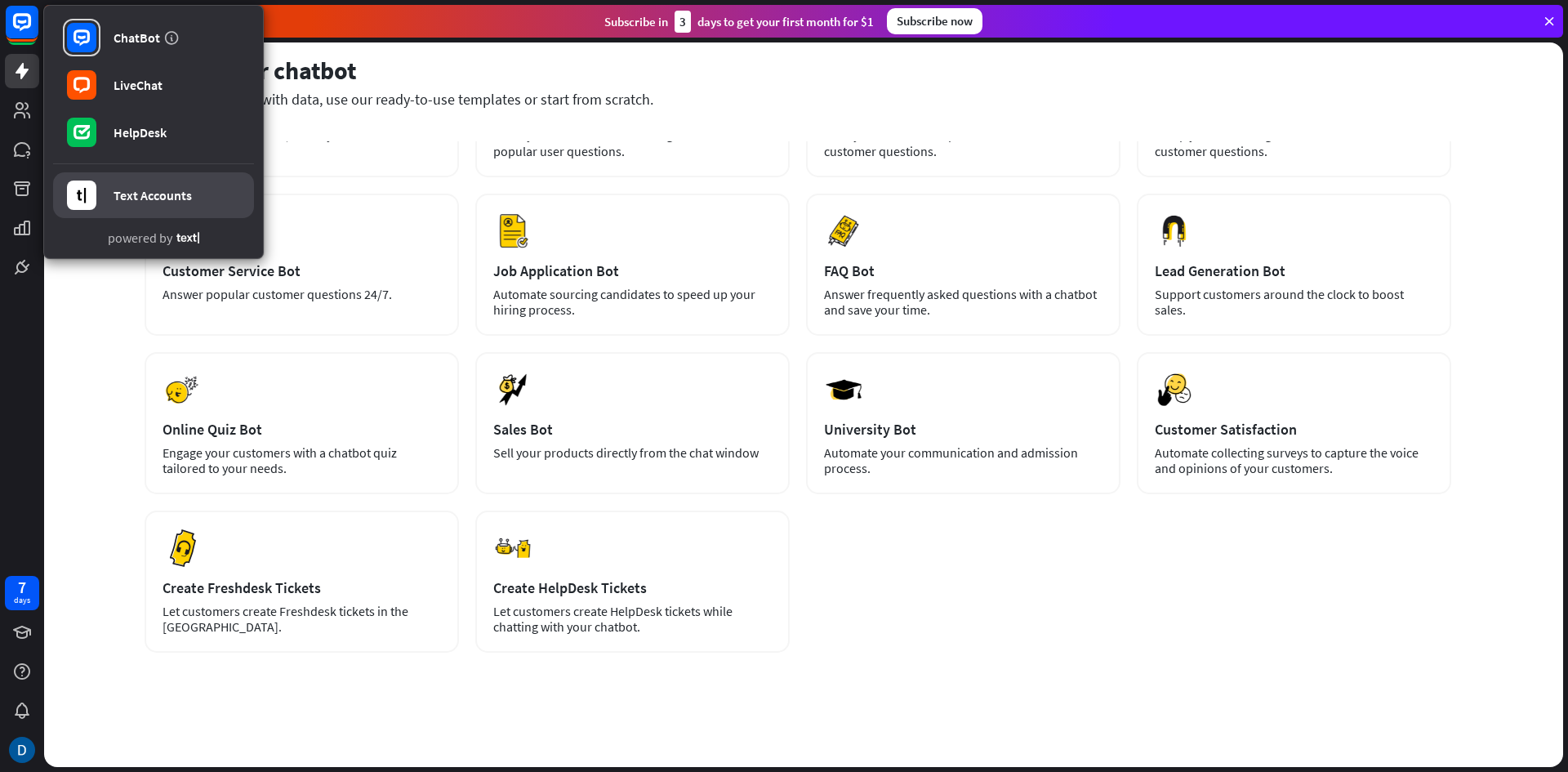
click at [153, 194] on div "Text Accounts" at bounding box center [153, 195] width 78 height 16
